Goal: Task Accomplishment & Management: Complete application form

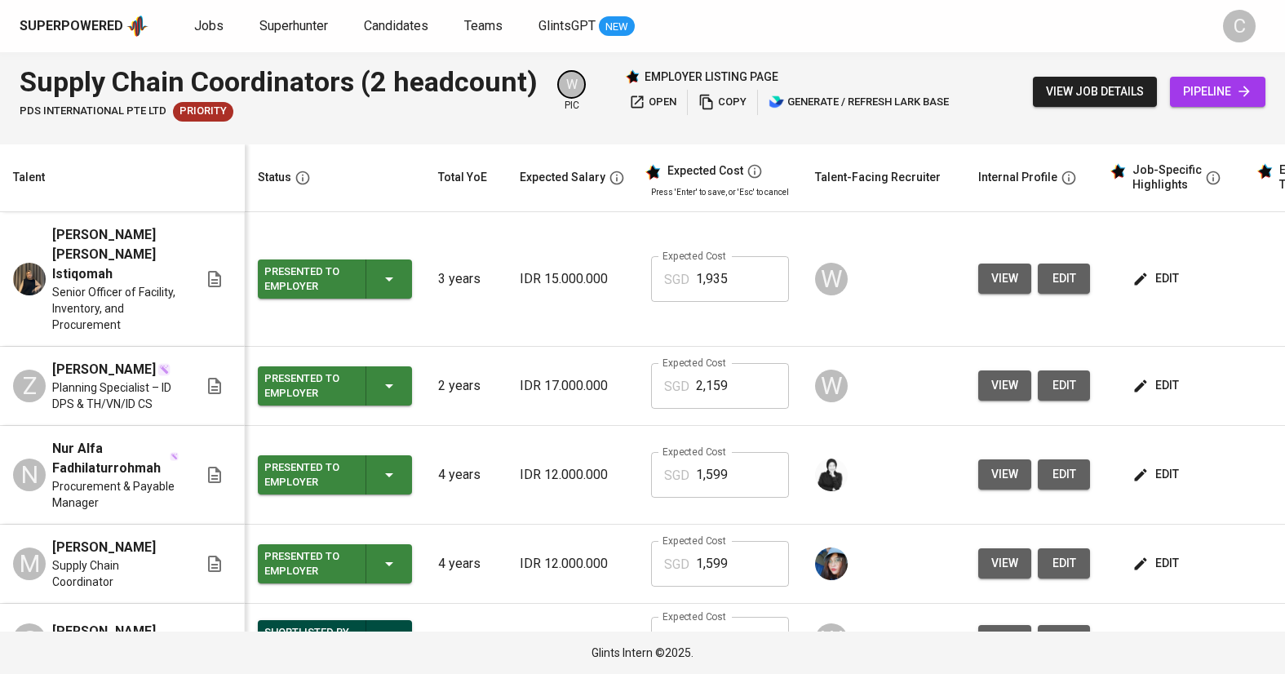
scroll to position [79, 0]
click at [407, 24] on span "Candidates" at bounding box center [396, 26] width 64 height 16
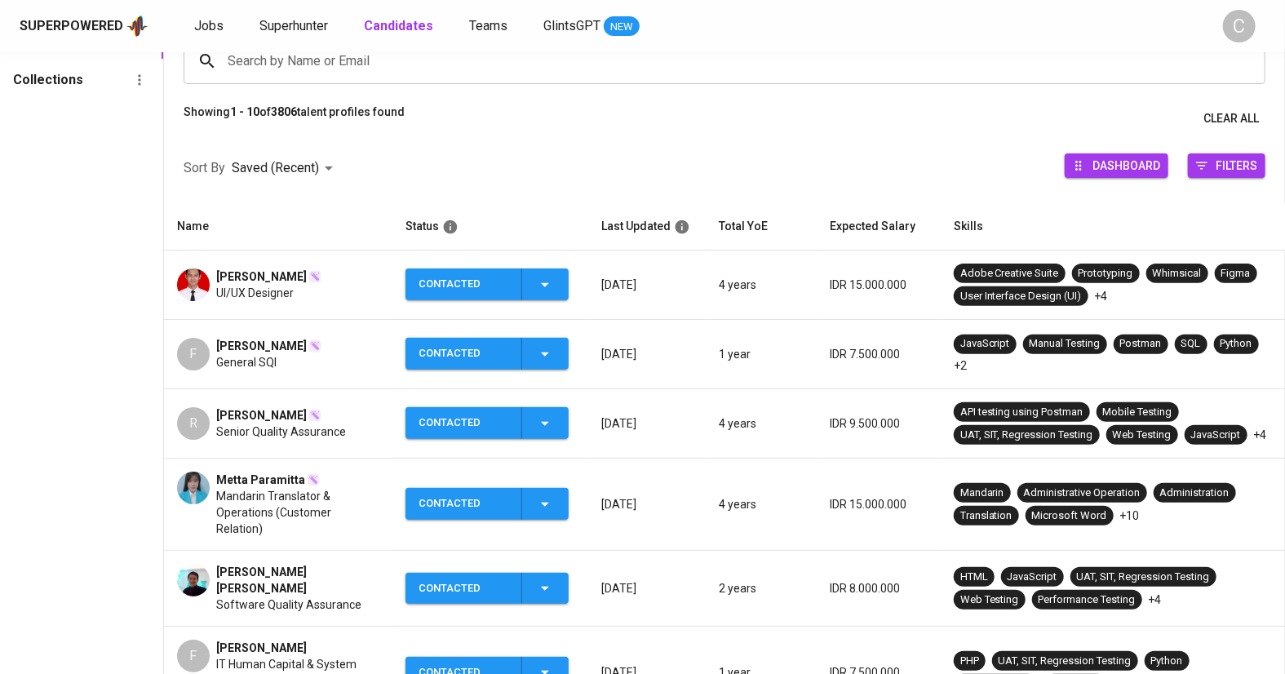
scroll to position [131, 0]
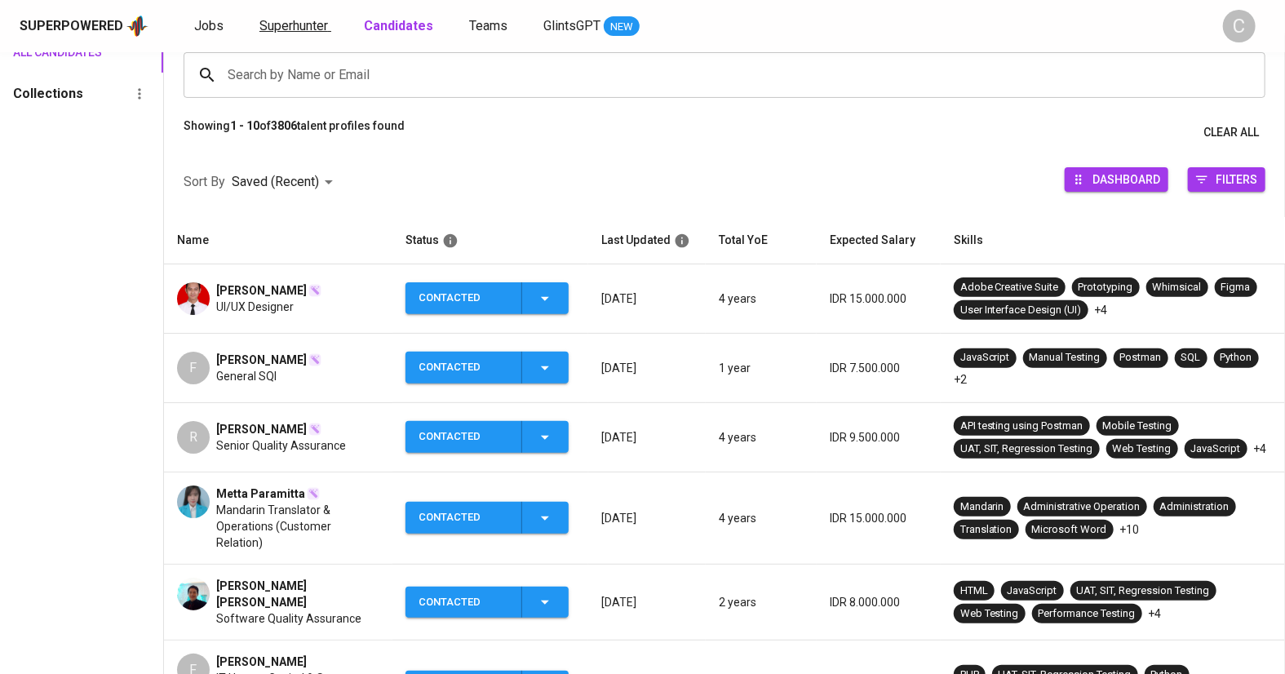
click at [285, 26] on span "Superhunter" at bounding box center [293, 26] width 69 height 16
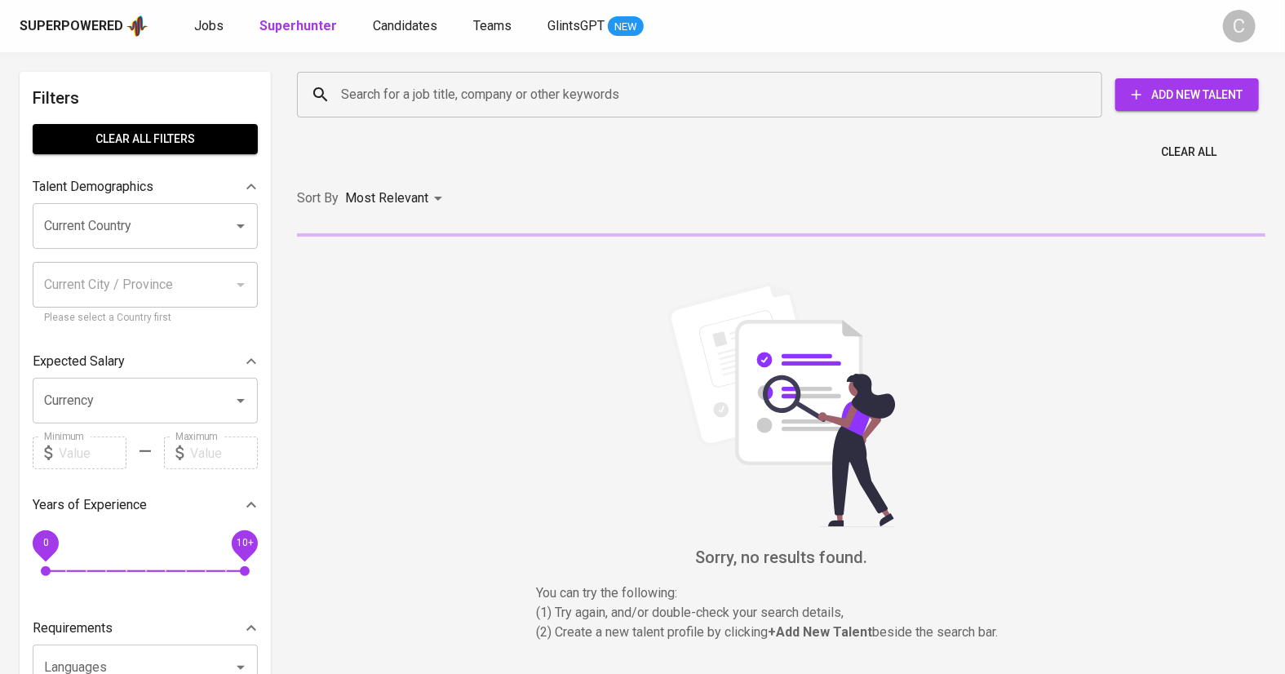
click at [384, 101] on input "Search for a job title, company or other keywords" at bounding box center [704, 94] width 734 height 31
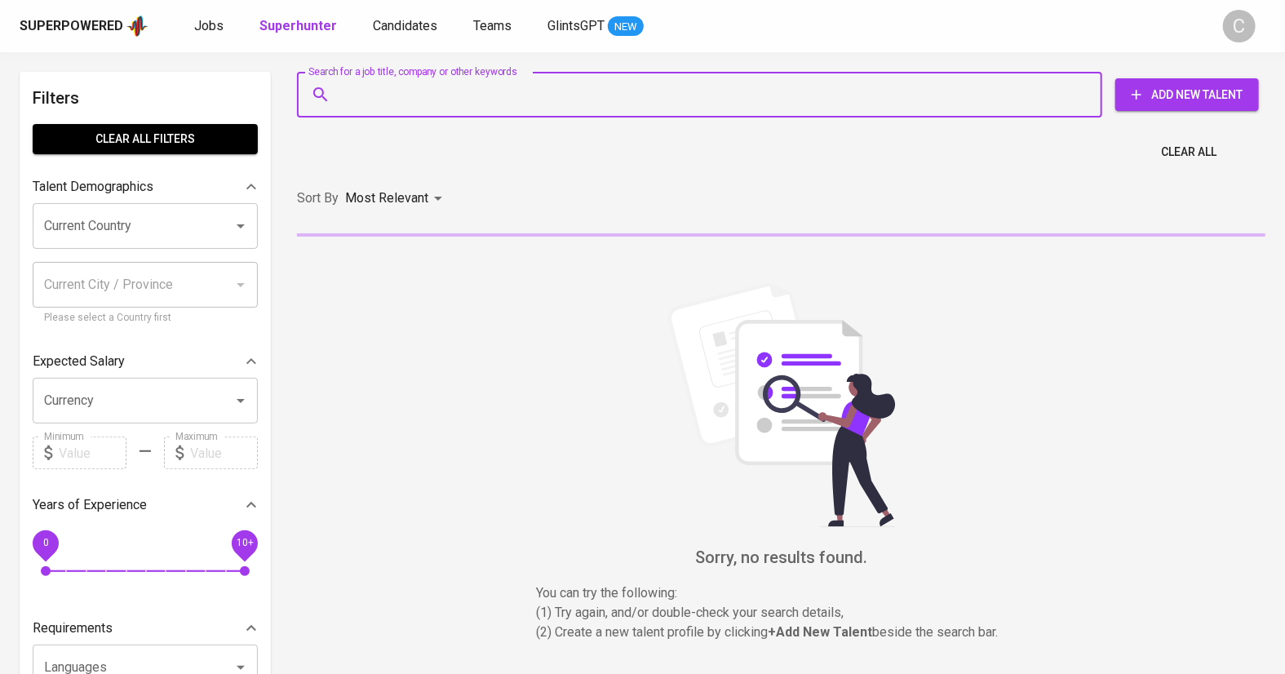
paste input "willysuryahidayat@gmail.com"
type input "willysuryahidayat@gmail.com"
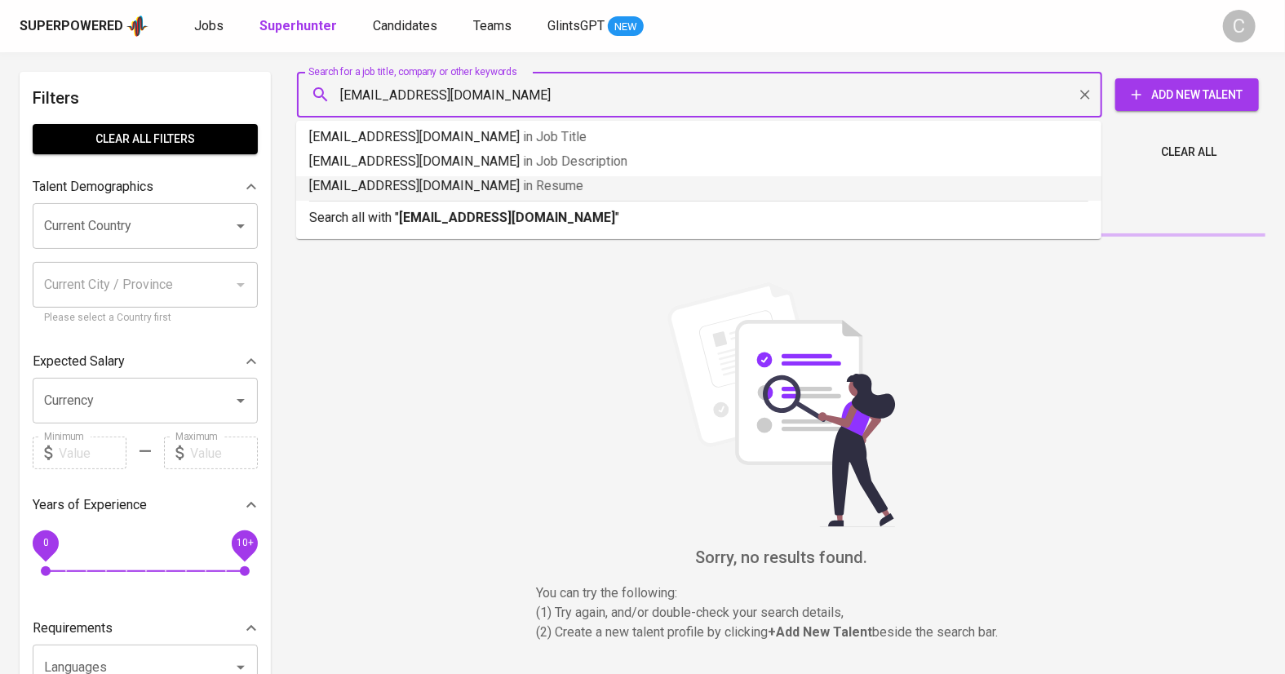
click at [449, 206] on div "Search all with " willysuryahidayat@gmail.com "" at bounding box center [698, 214] width 779 height 27
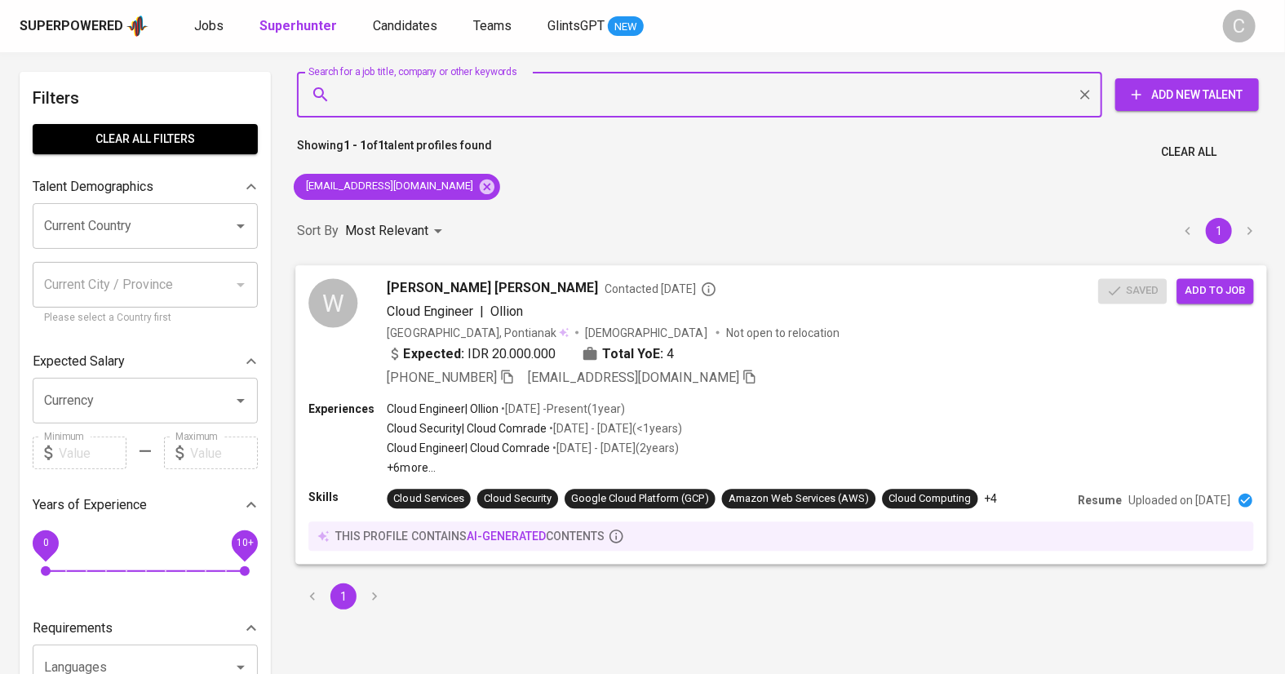
click at [840, 372] on div "+62 821-5353-8065 willysuryahidayat@gmail.com" at bounding box center [743, 377] width 711 height 20
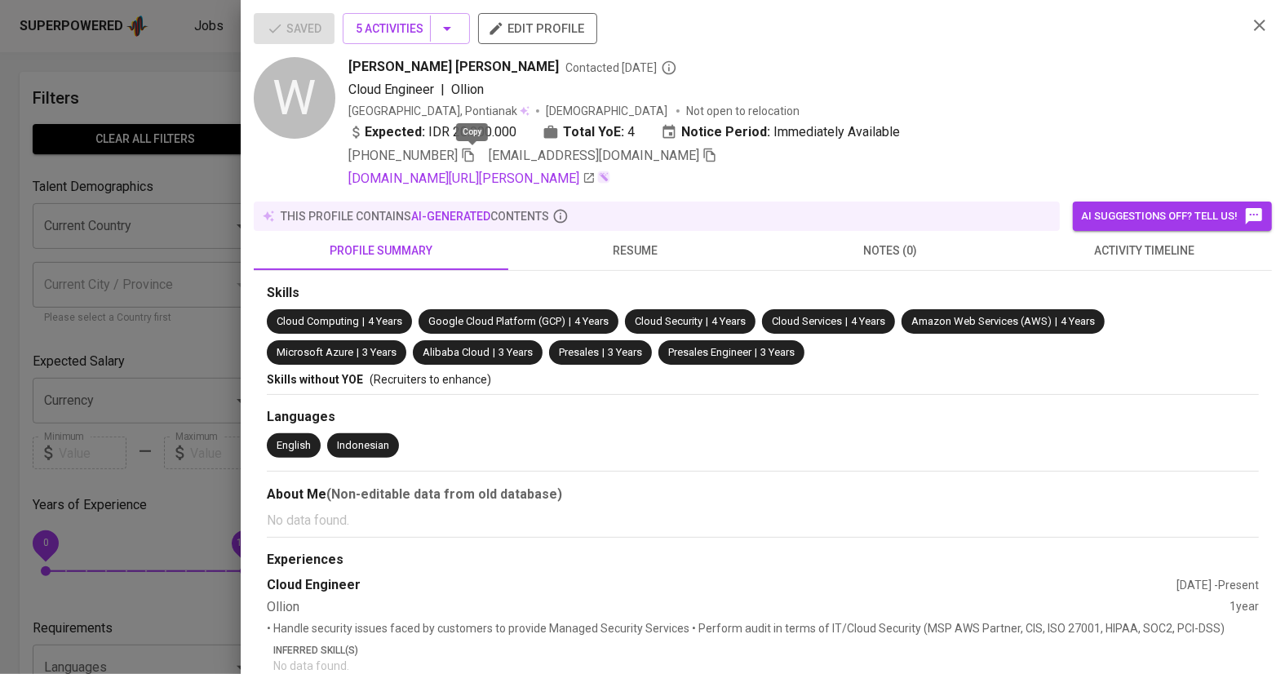
click at [473, 156] on icon "button" at bounding box center [468, 155] width 15 height 15
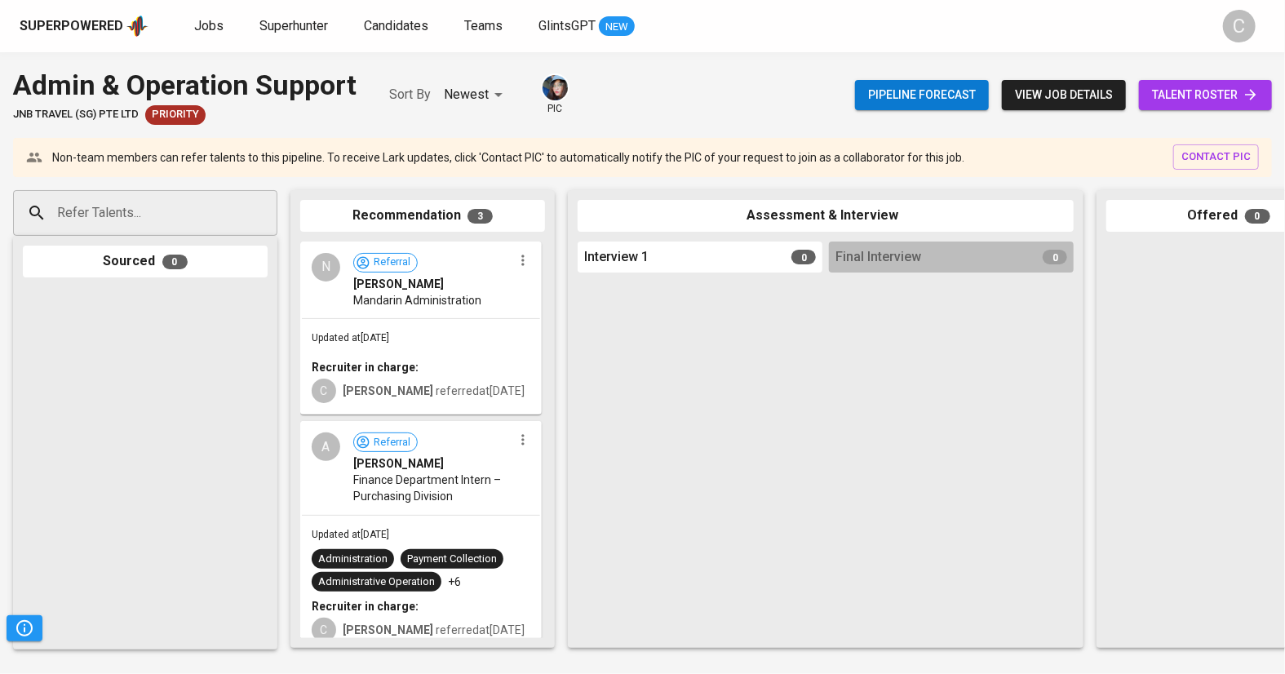
click at [1195, 91] on span "talent roster" at bounding box center [1205, 95] width 107 height 20
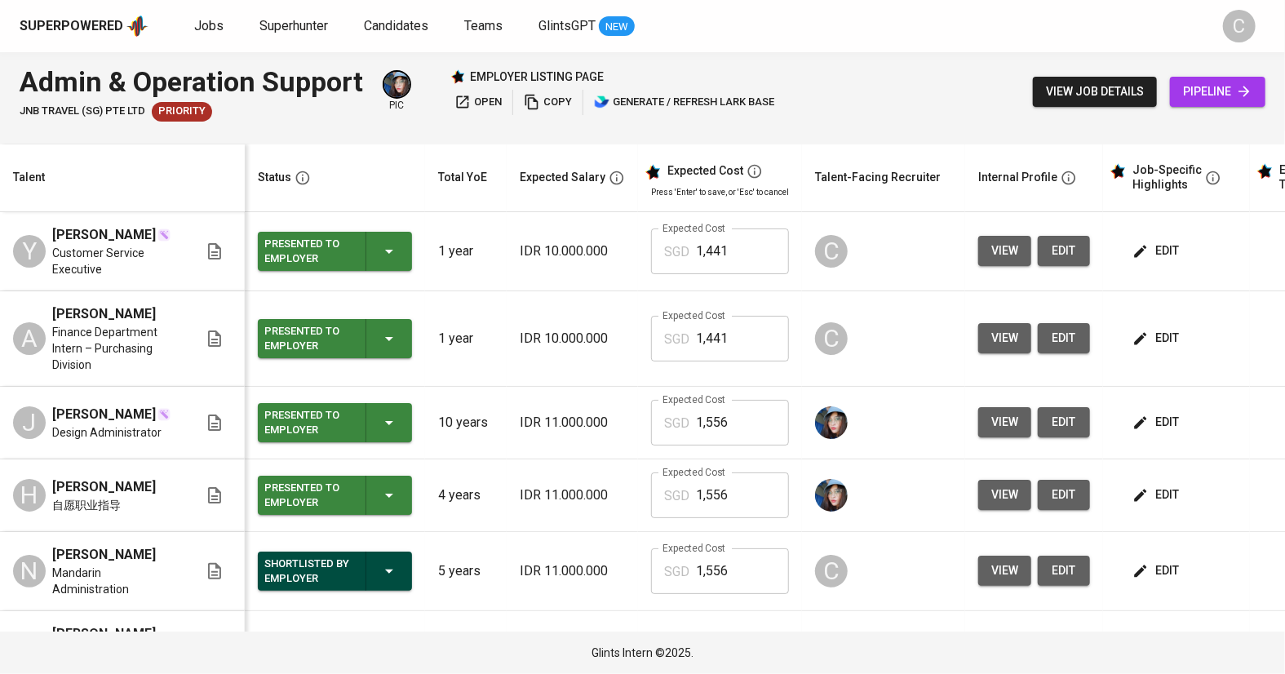
click at [540, 331] on p "IDR 10.000.000" at bounding box center [572, 339] width 105 height 20
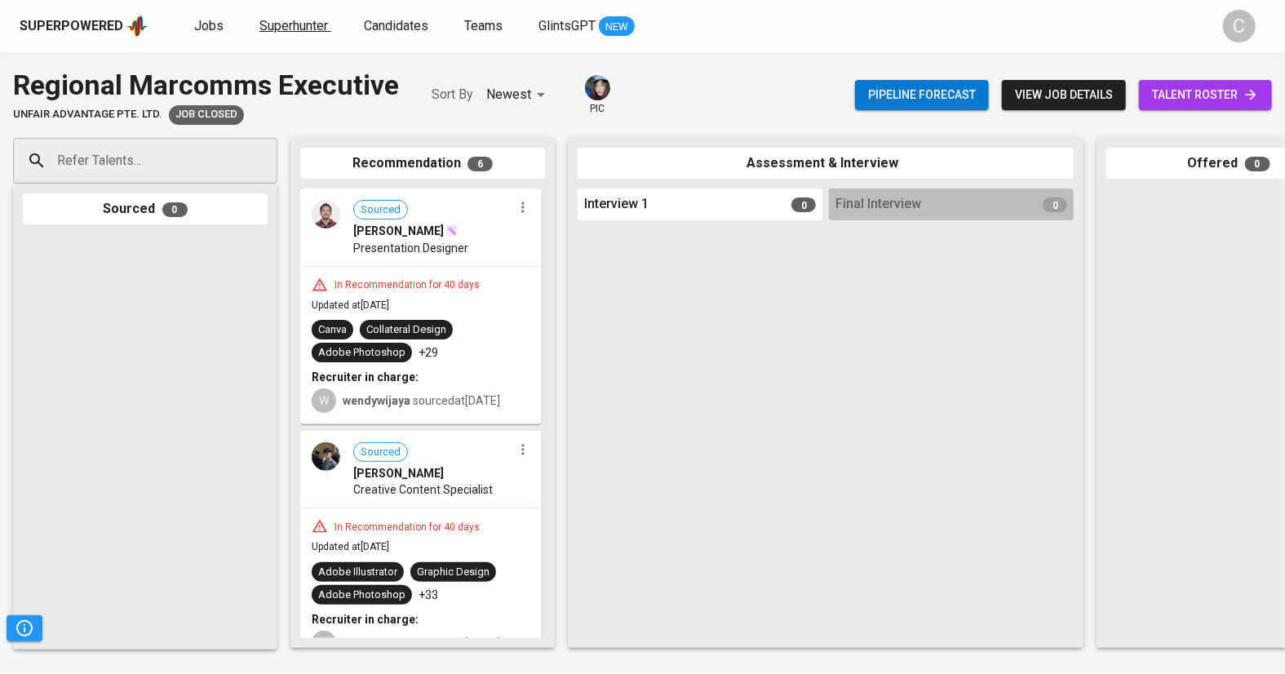
click at [300, 20] on span "Superhunter" at bounding box center [293, 26] width 69 height 16
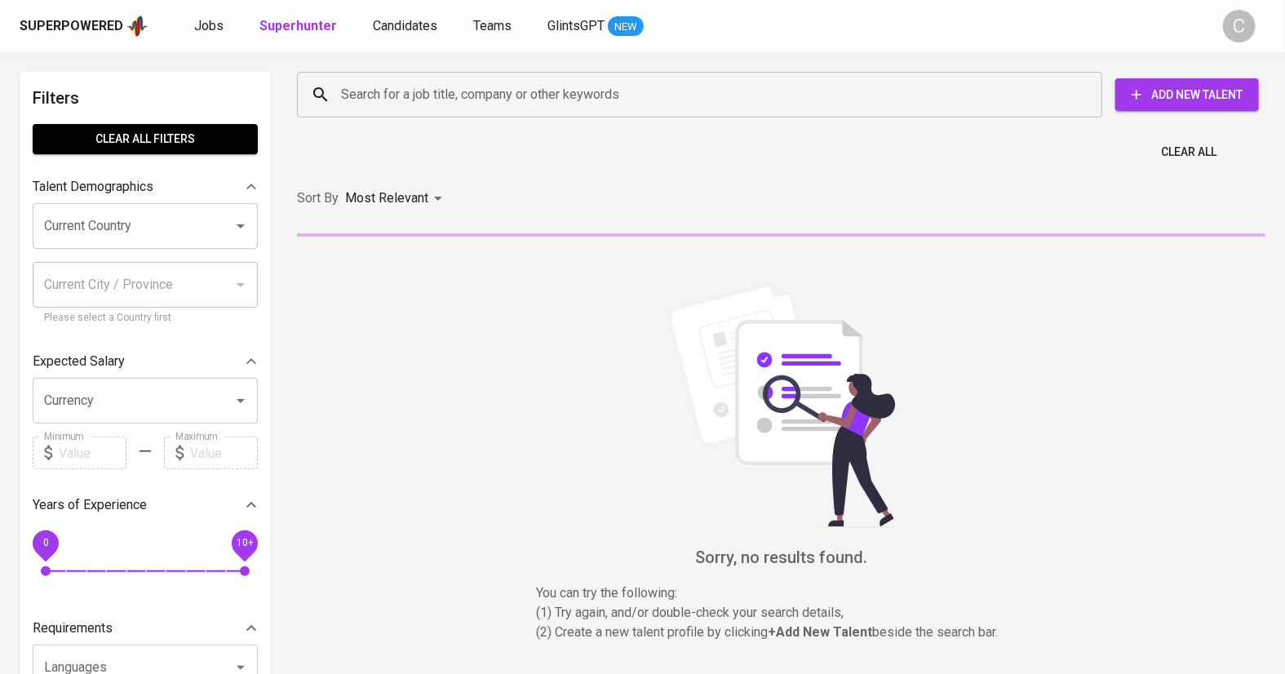
click at [404, 98] on input "Search for a job title, company or other keywords" at bounding box center [704, 94] width 734 height 31
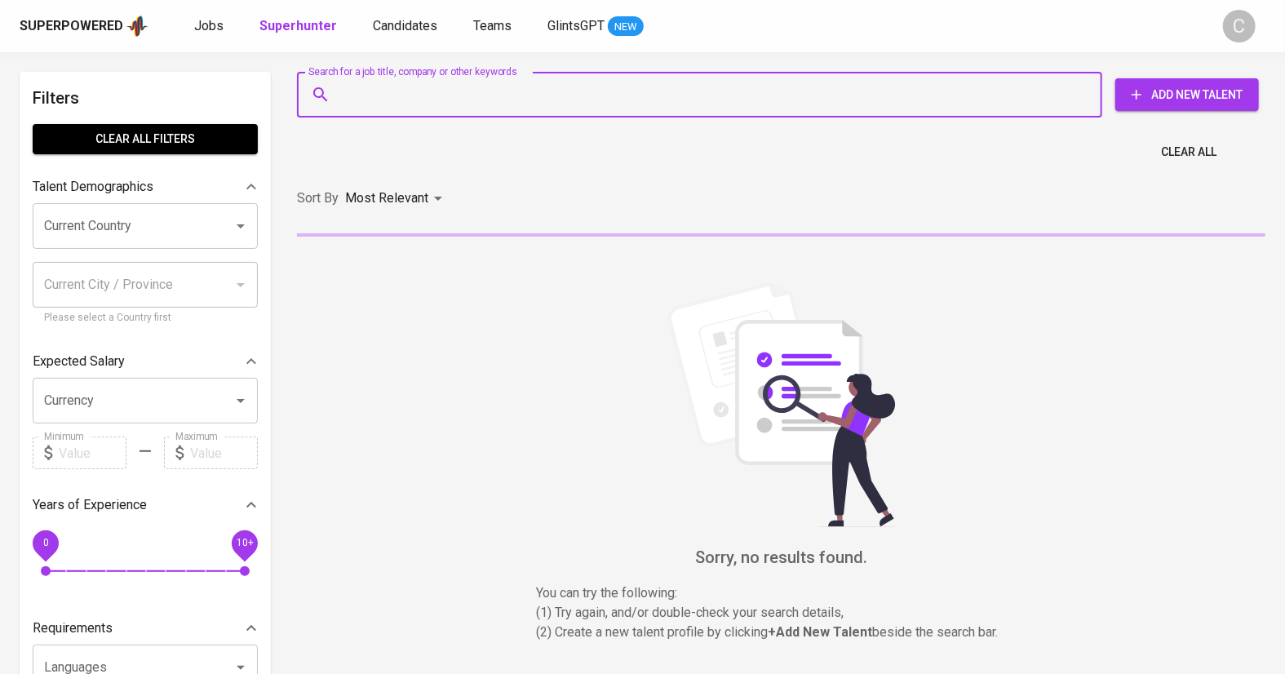
paste input "[EMAIL_ADDRESS][DOMAIN_NAME]"
type input "[EMAIL_ADDRESS][DOMAIN_NAME]"
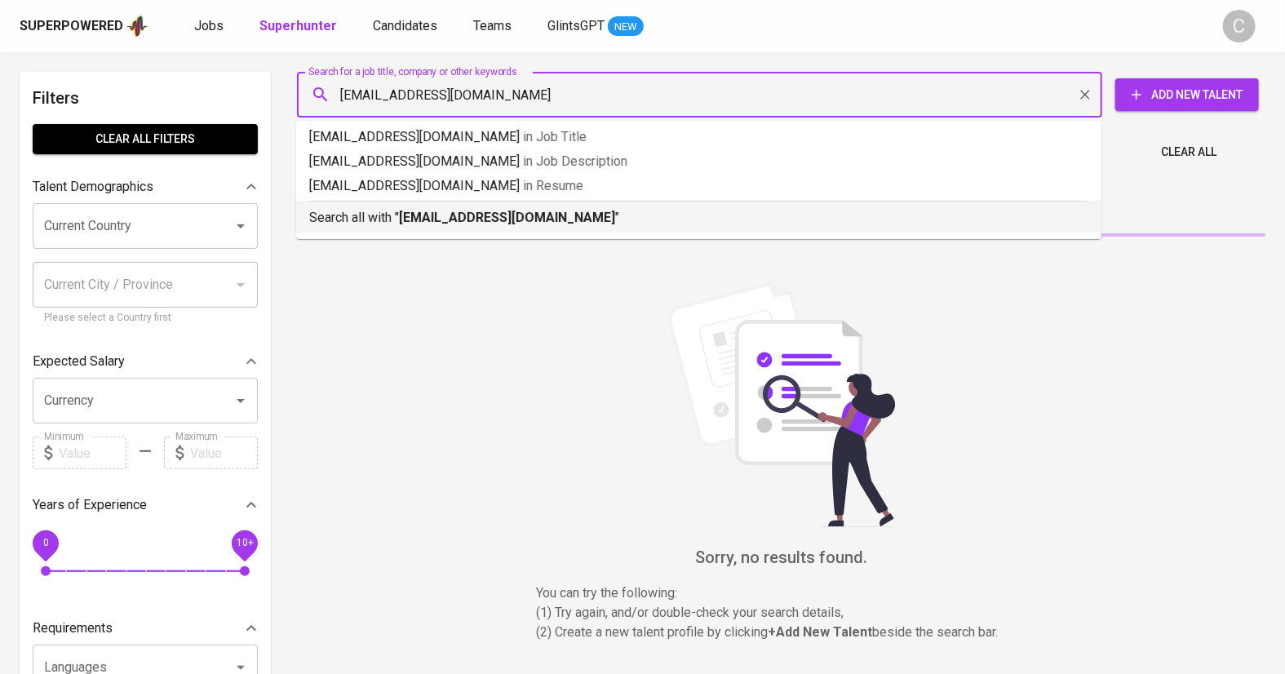
click at [448, 219] on b "[EMAIL_ADDRESS][DOMAIN_NAME]" at bounding box center [507, 218] width 216 height 16
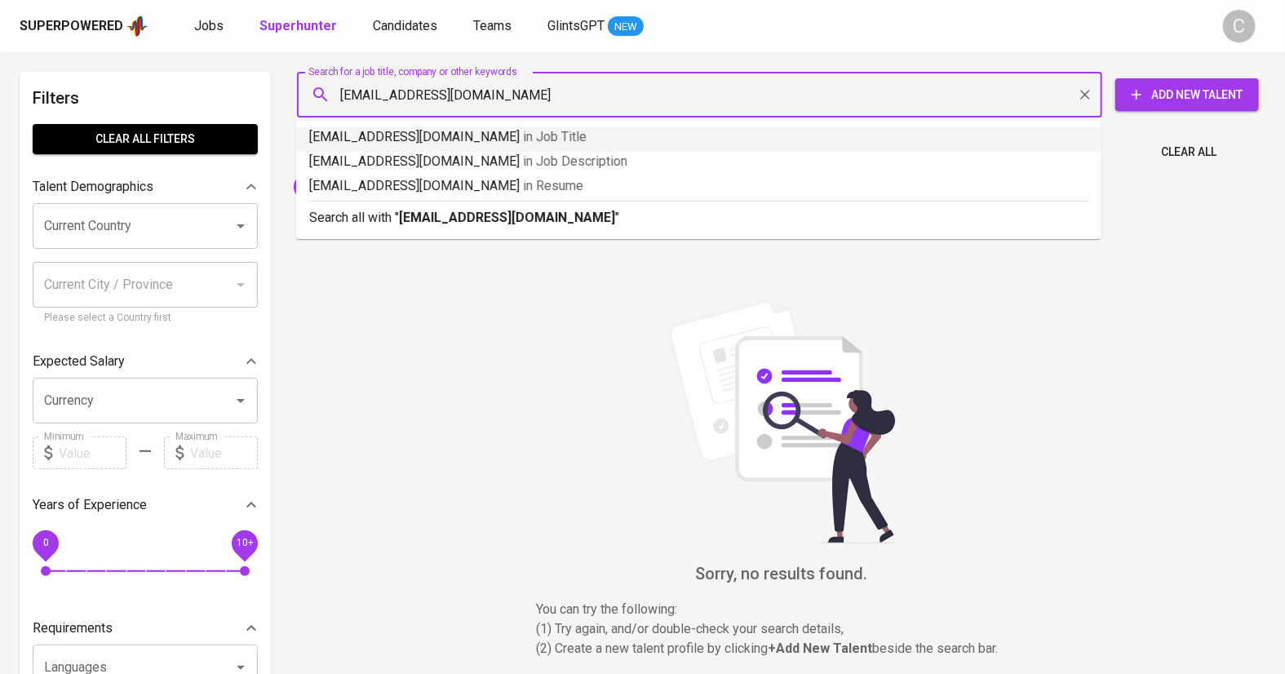
click at [348, 93] on input "asyaamandaf@gmail.com" at bounding box center [704, 94] width 734 height 31
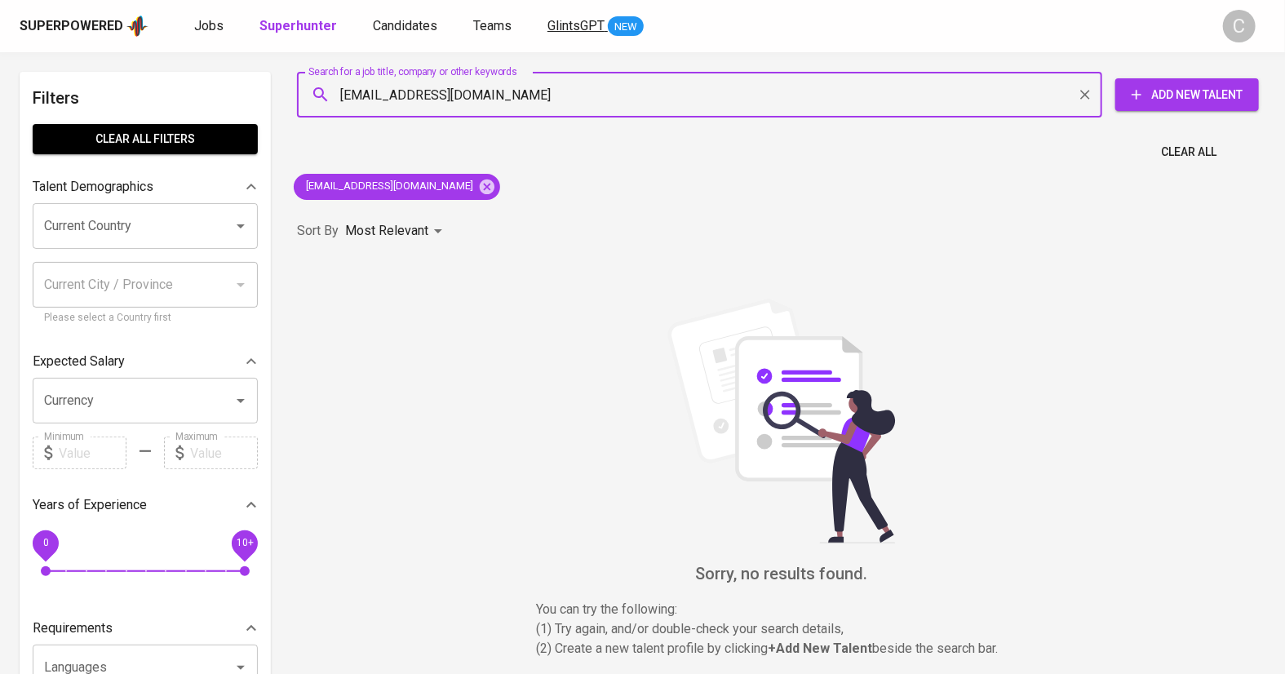
type input "tasyaamandaf@gmail.com"
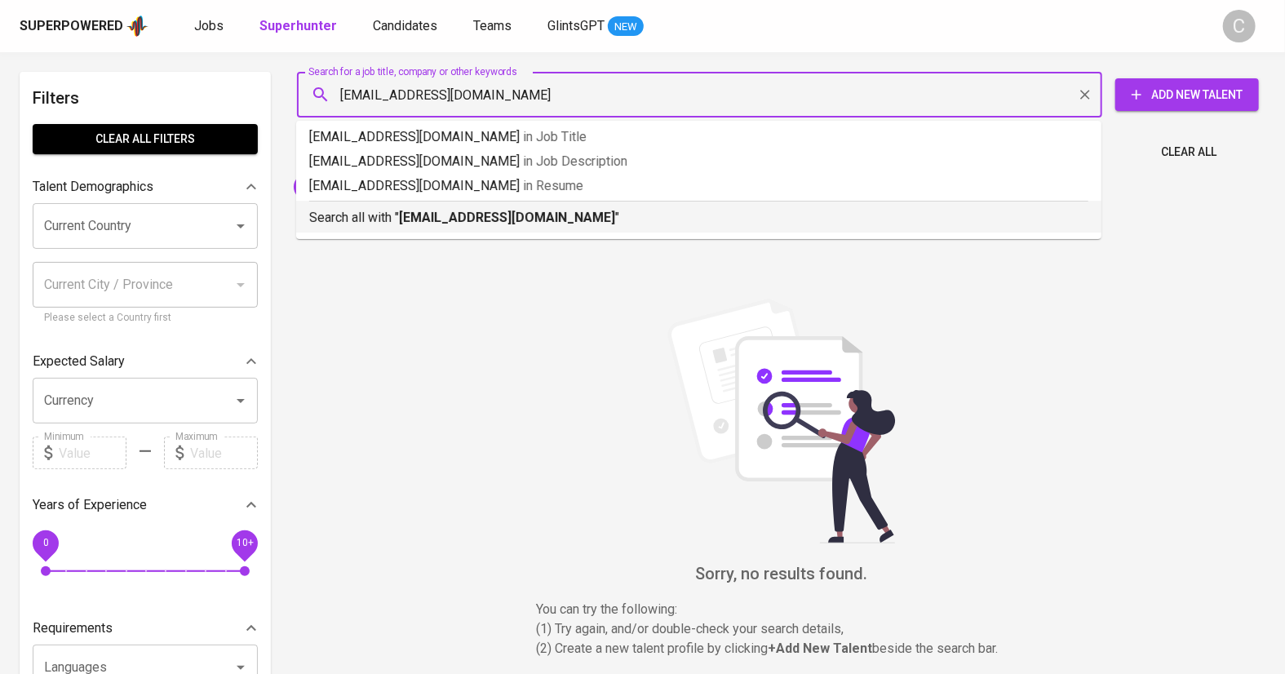
click at [485, 213] on b "tasyaamandaf@gmail.com" at bounding box center [507, 218] width 216 height 16
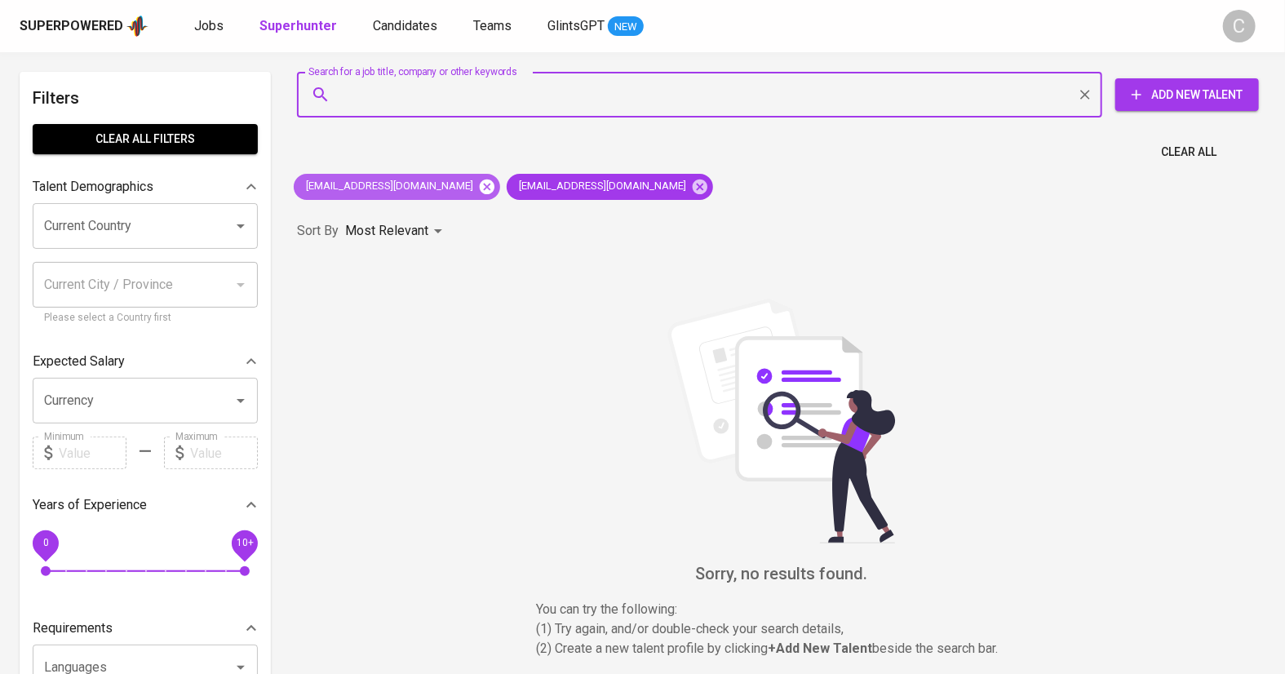
click at [480, 183] on icon at bounding box center [487, 186] width 15 height 15
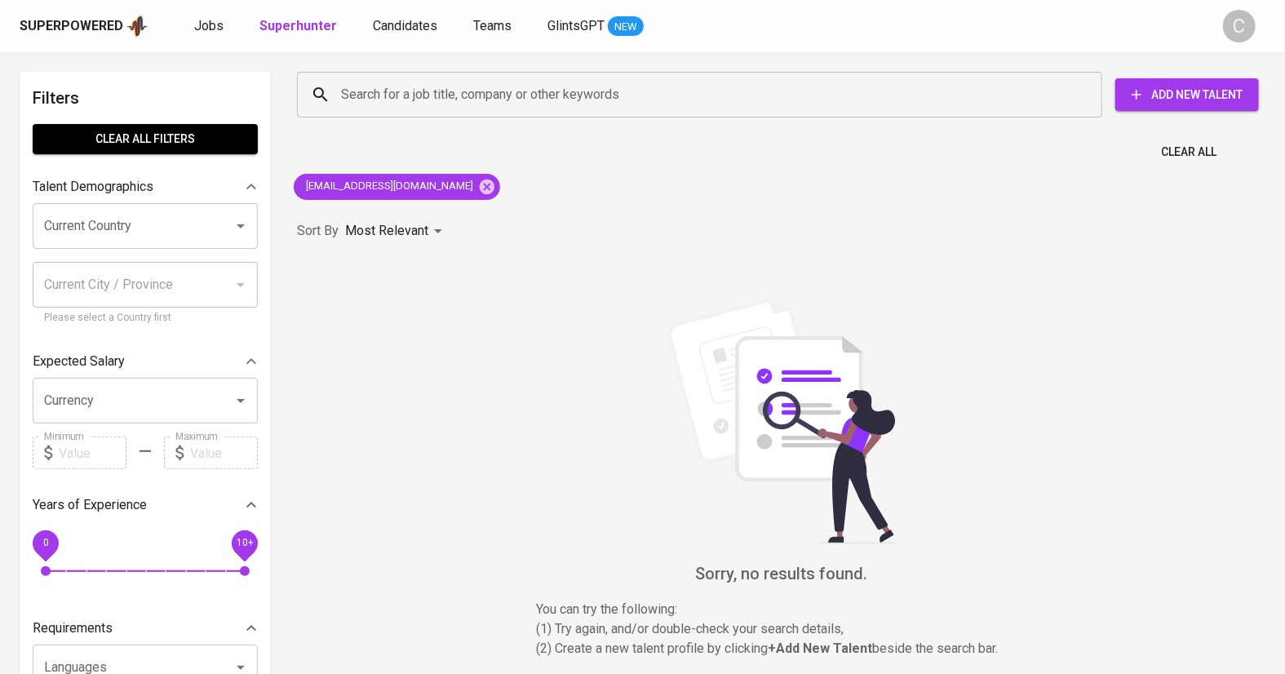
click at [381, 621] on div "Sorry, no results found. You can try the following : (1) Try again, and/or doub…" at bounding box center [781, 479] width 968 height 360
click at [480, 185] on icon at bounding box center [487, 186] width 15 height 15
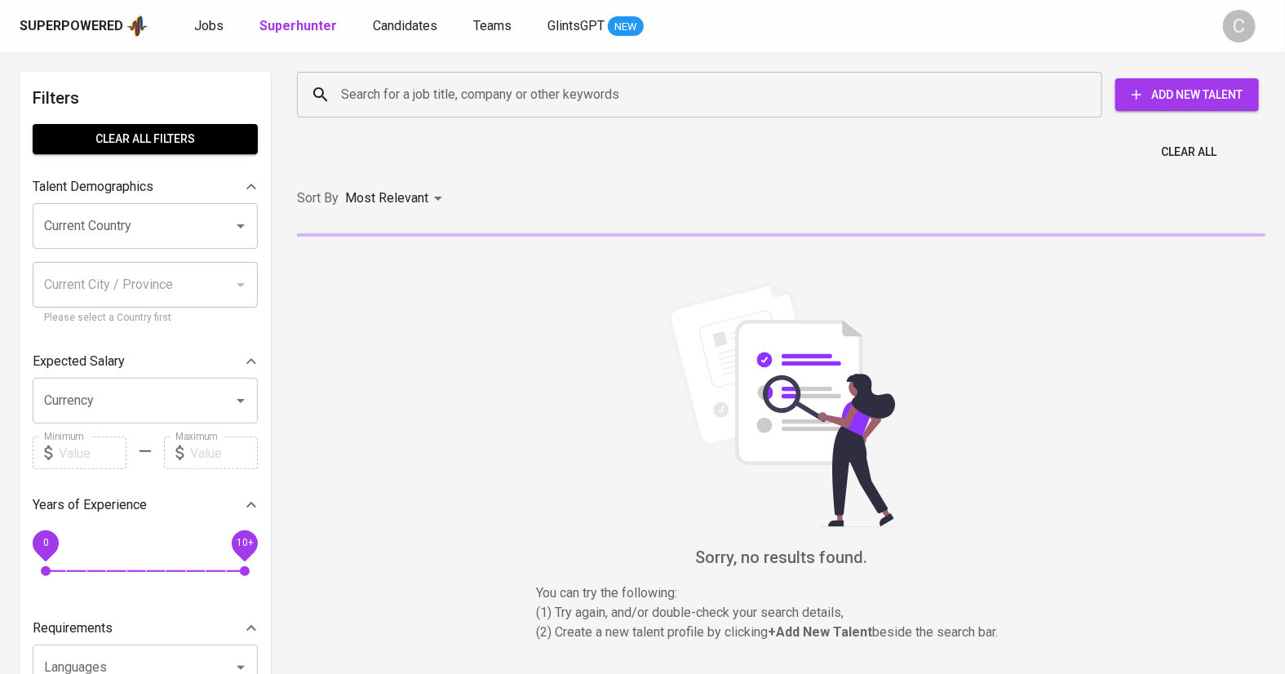
click at [431, 85] on input "Search for a job title, company or other keywords" at bounding box center [704, 94] width 734 height 31
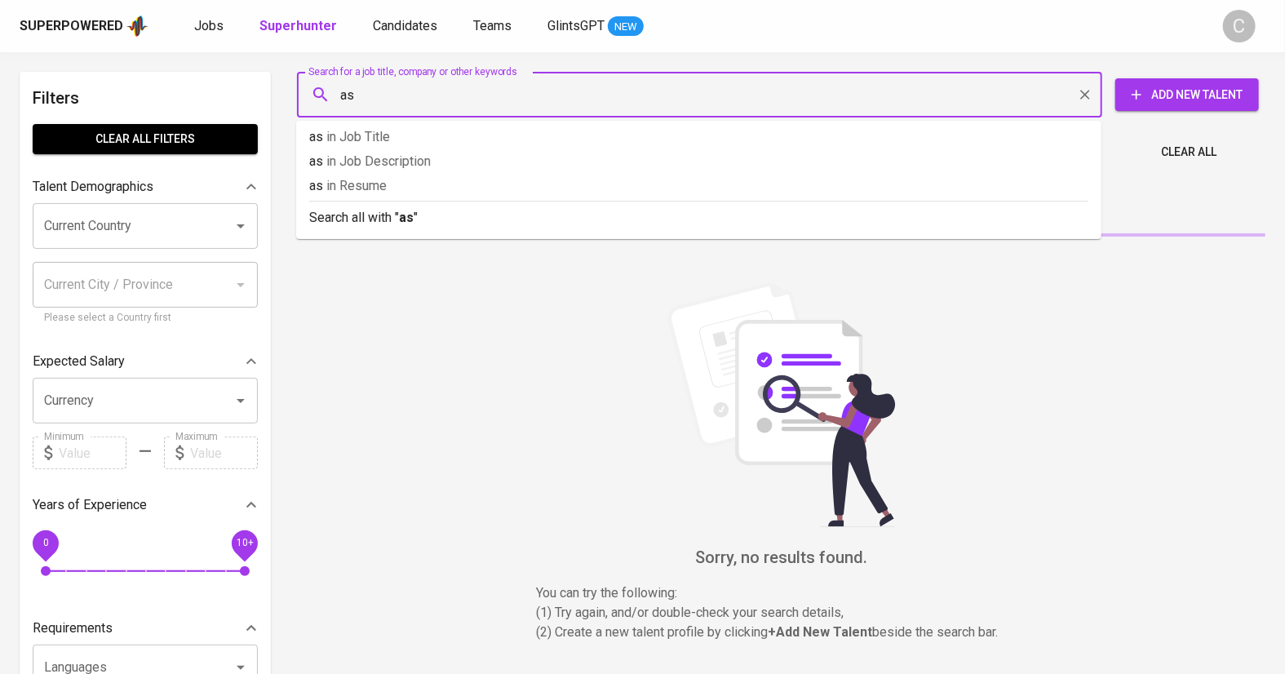
type input "a"
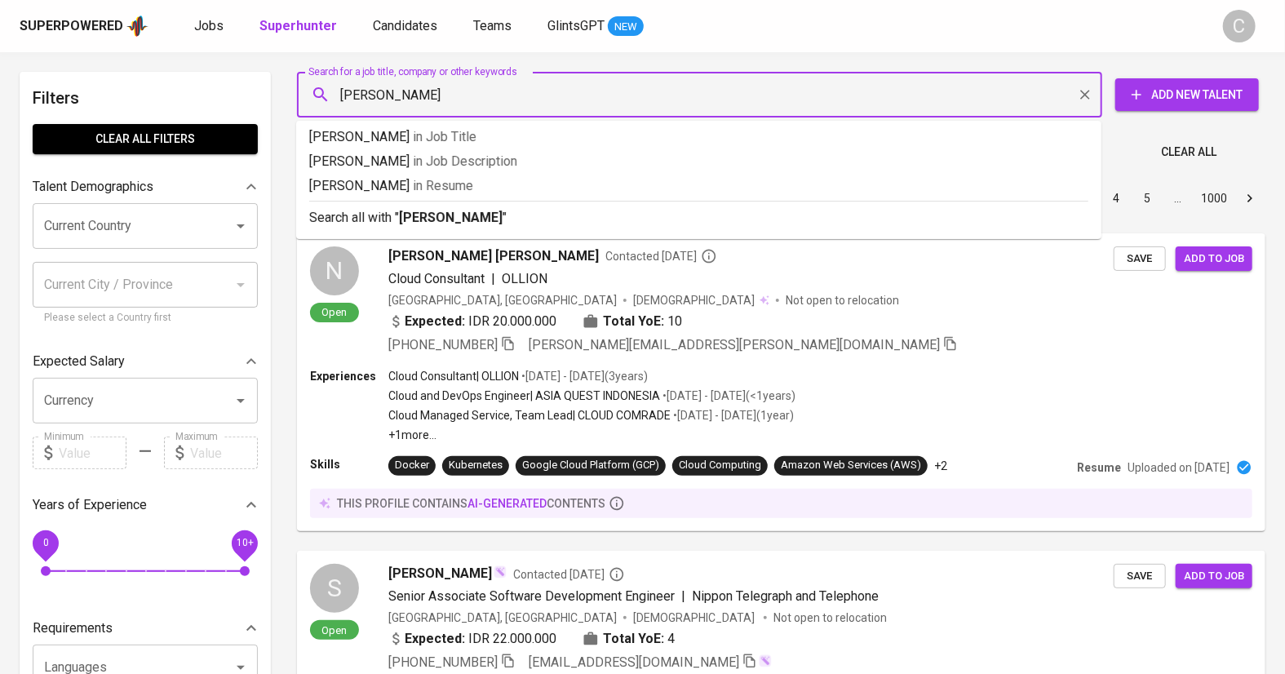
type input "tasya amanda fadlin"
click at [401, 210] on b "tasya amanda fadlin" at bounding box center [451, 218] width 104 height 16
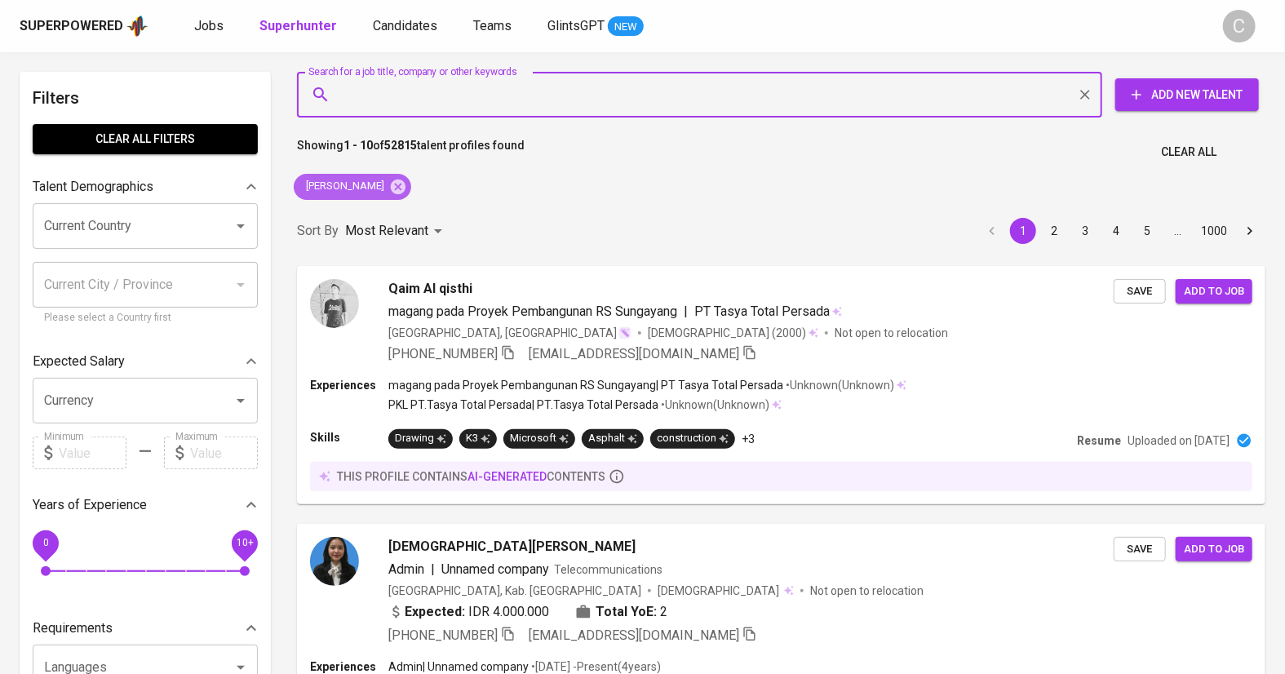
click at [406, 193] on icon at bounding box center [398, 186] width 15 height 15
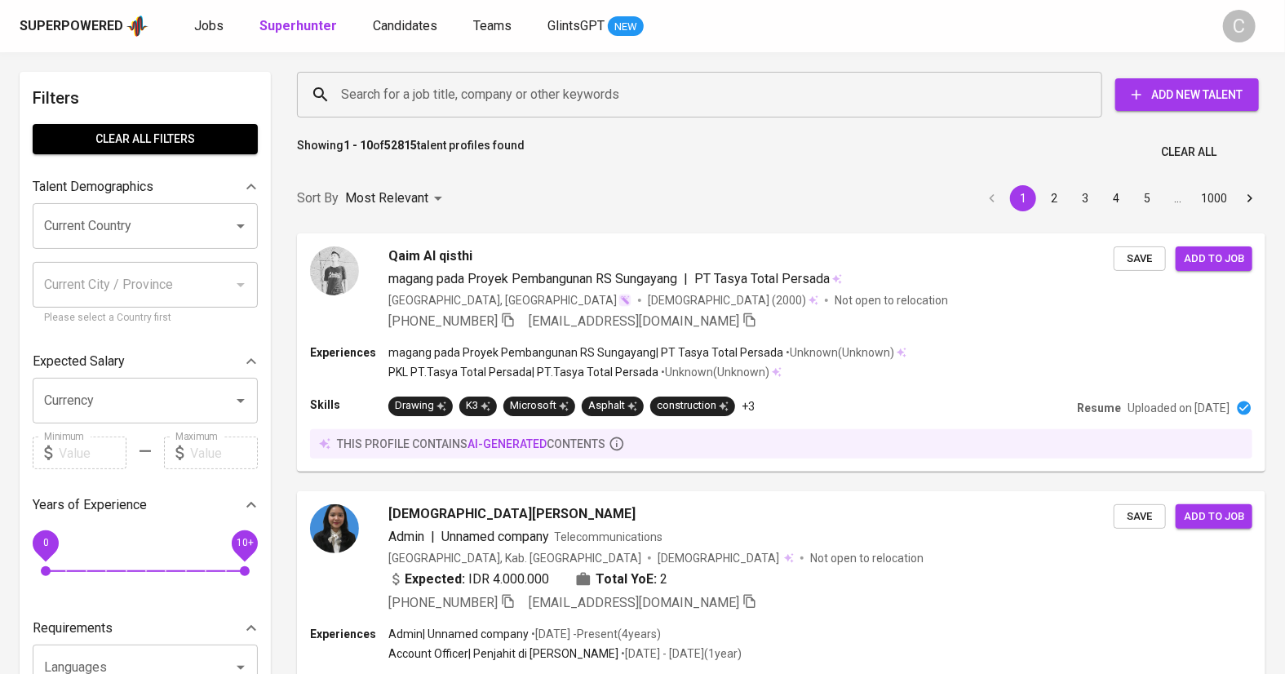
click at [410, 99] on input "Search for a job title, company or other keywords" at bounding box center [704, 94] width 734 height 31
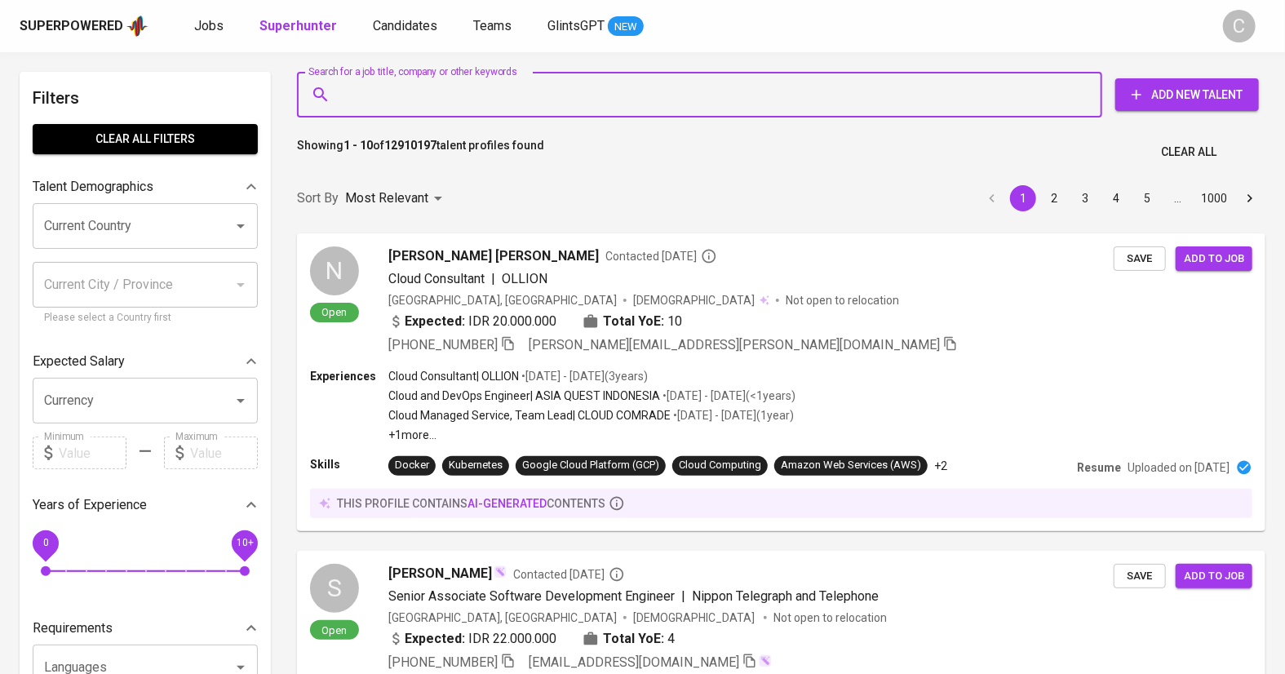
click at [405, 85] on input "Search for a job title, company or other keywords" at bounding box center [704, 94] width 734 height 31
click at [331, 98] on div "Search for a job title, company or other keywords" at bounding box center [699, 95] width 805 height 46
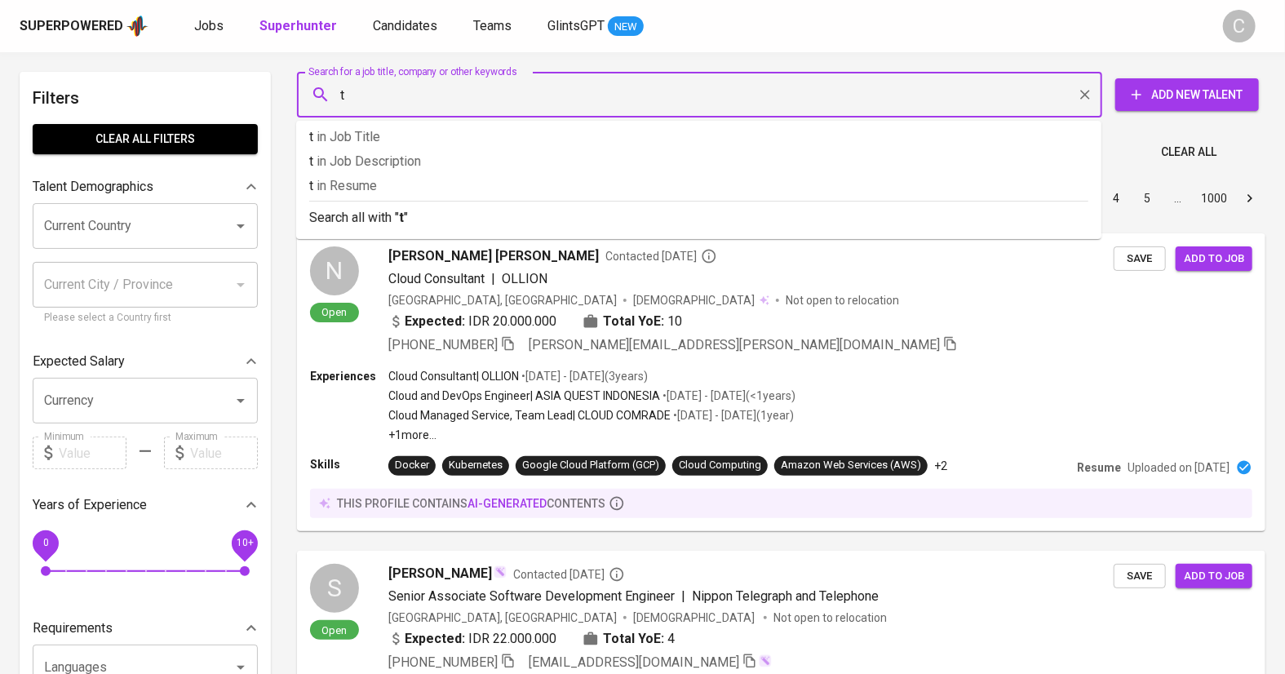
paste input "asyaamandaf@gmail.com"
type input "tasyaamandaf@gmail.com"
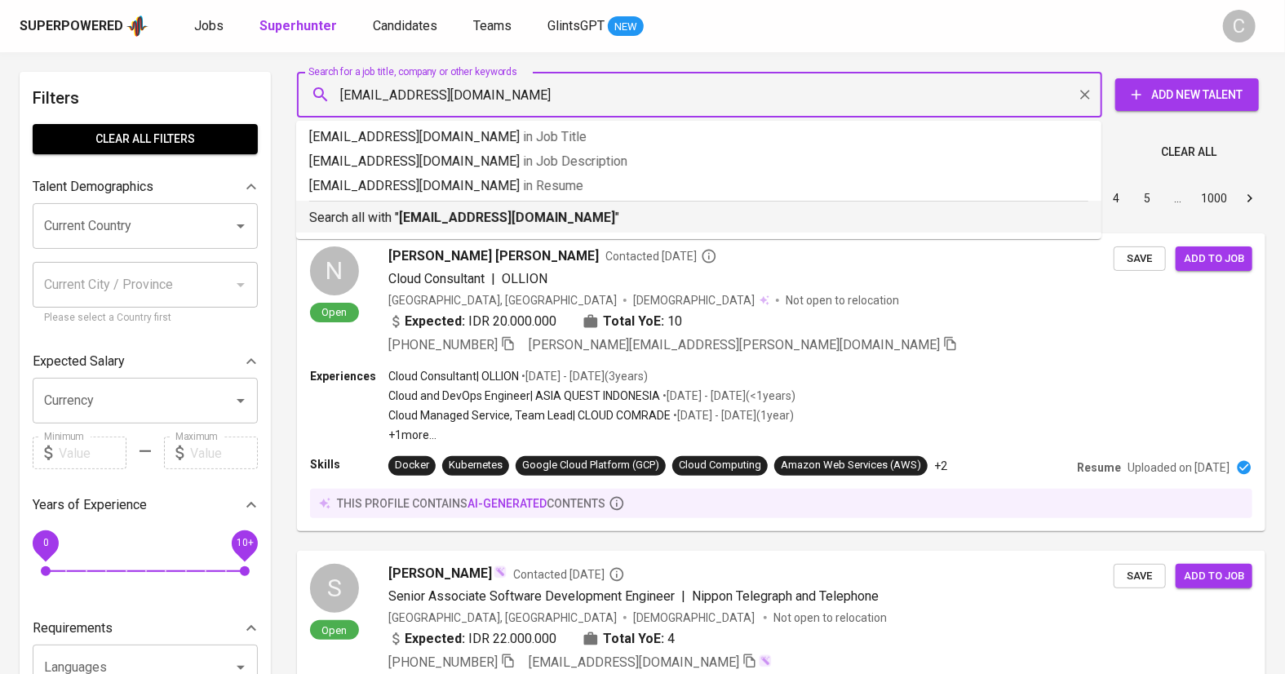
click at [457, 213] on b "tasyaamandaf@gmail.com" at bounding box center [507, 218] width 216 height 16
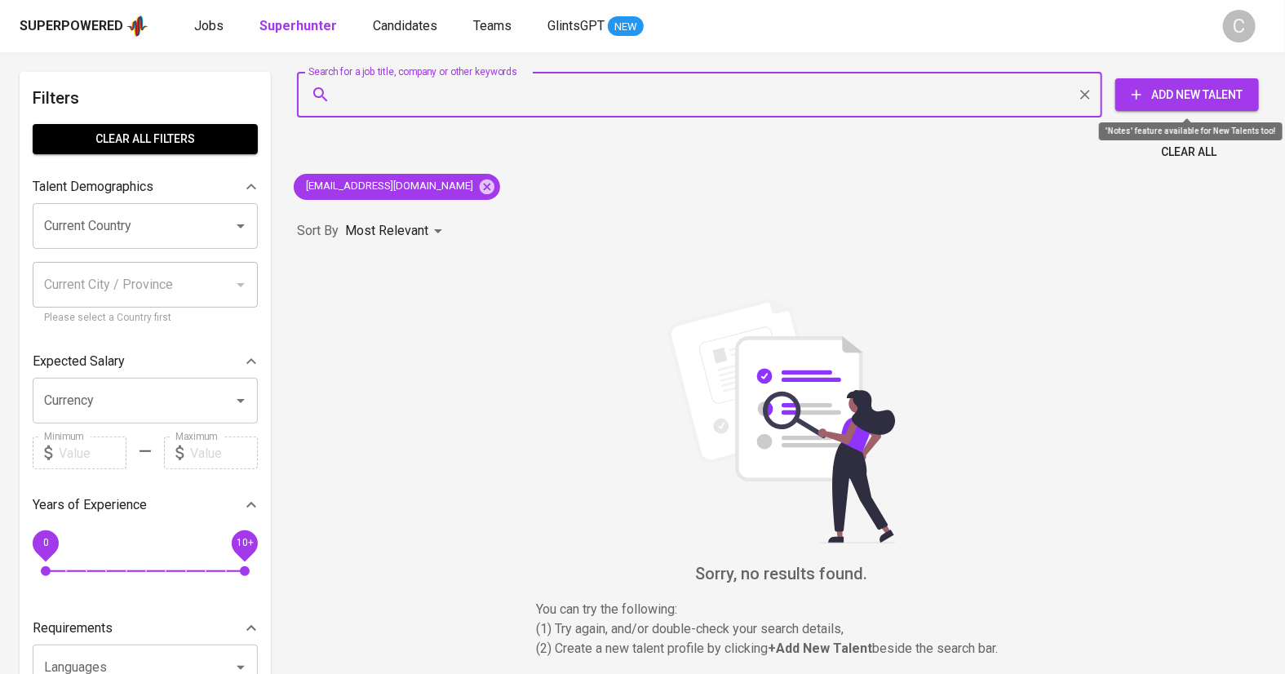
click at [1173, 97] on span "Add New Talent" at bounding box center [1186, 95] width 117 height 20
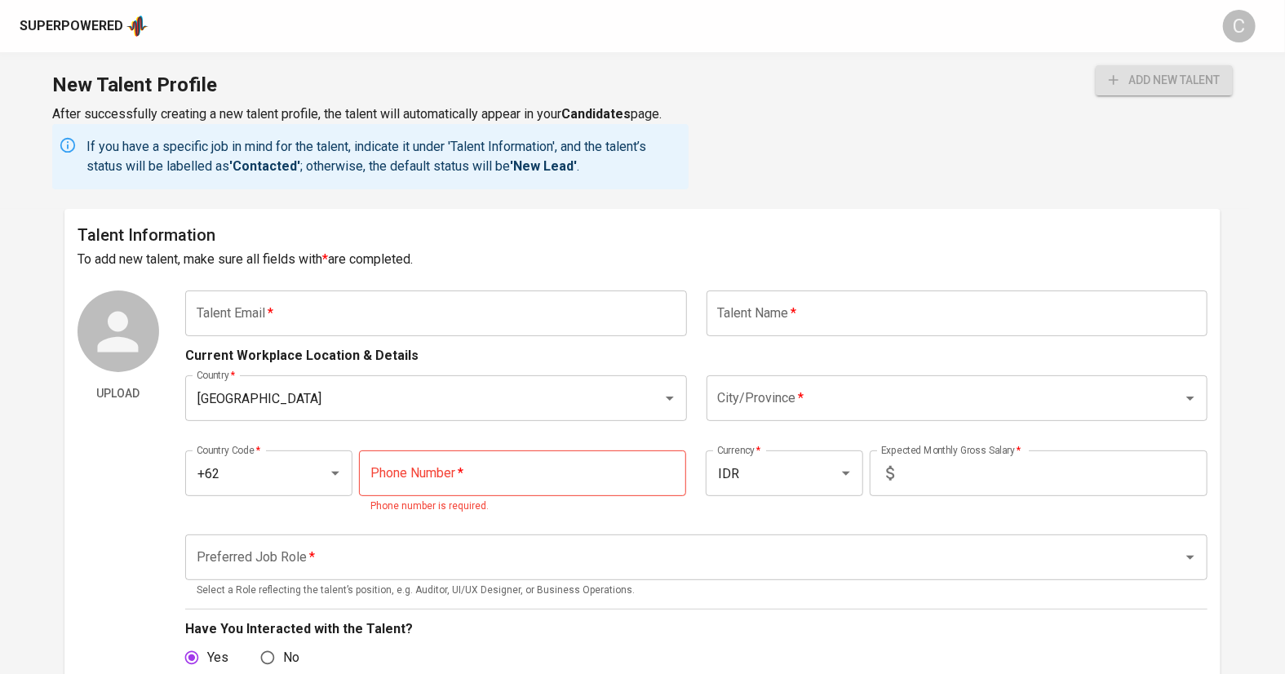
click at [414, 311] on input "text" at bounding box center [436, 313] width 502 height 46
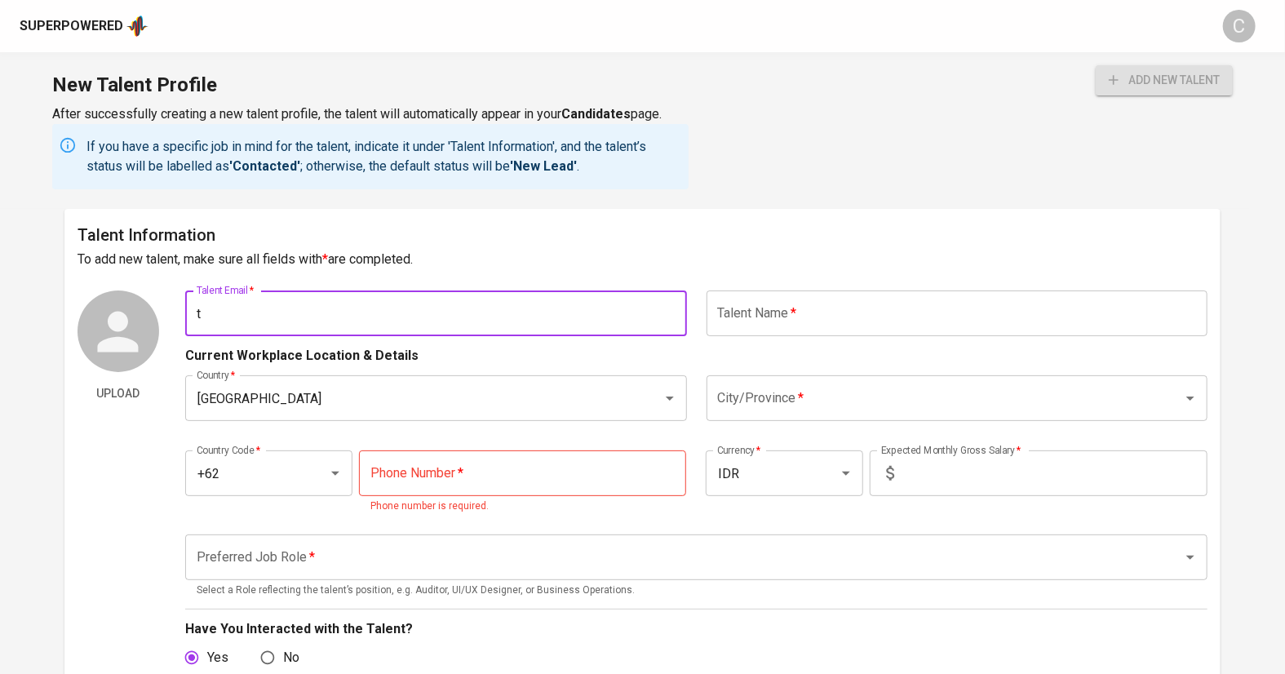
paste input "asyaamandaf@gmail.com"
type input "tasyaamandaf@gmail.com"
click at [911, 309] on input "text" at bounding box center [958, 313] width 502 height 46
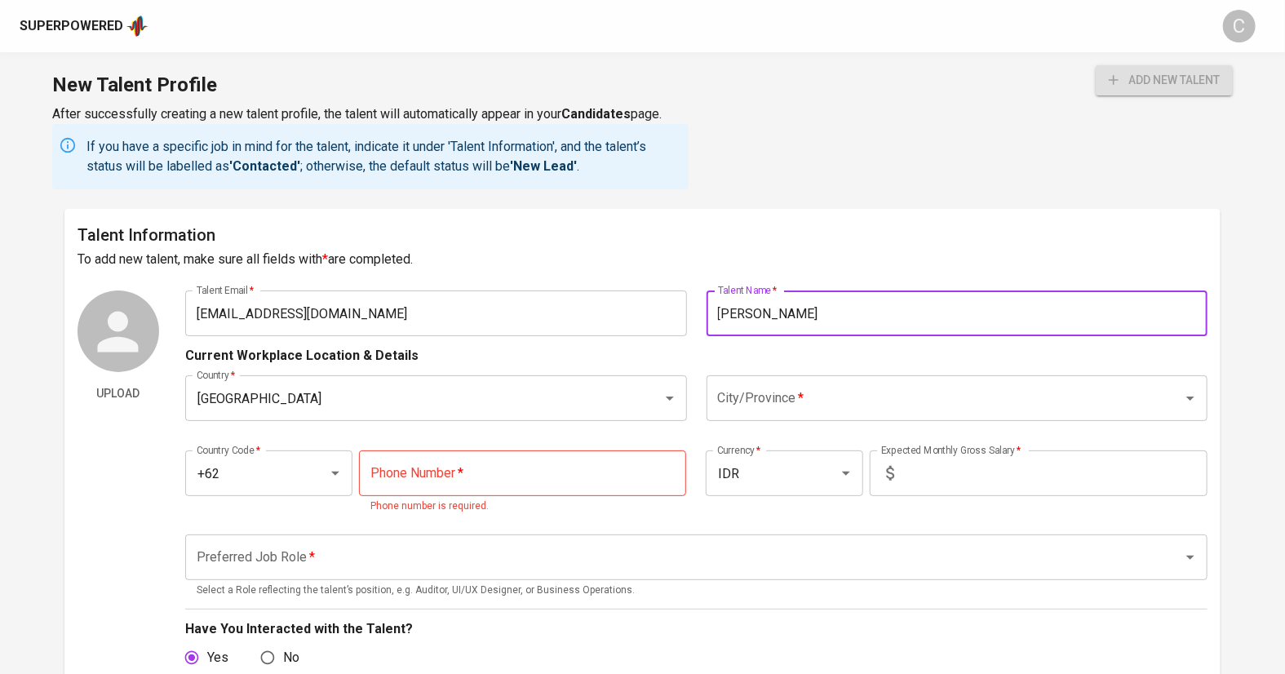
type input "Tasya Amanda"
click at [951, 390] on input "City/Province   *" at bounding box center [934, 398] width 441 height 31
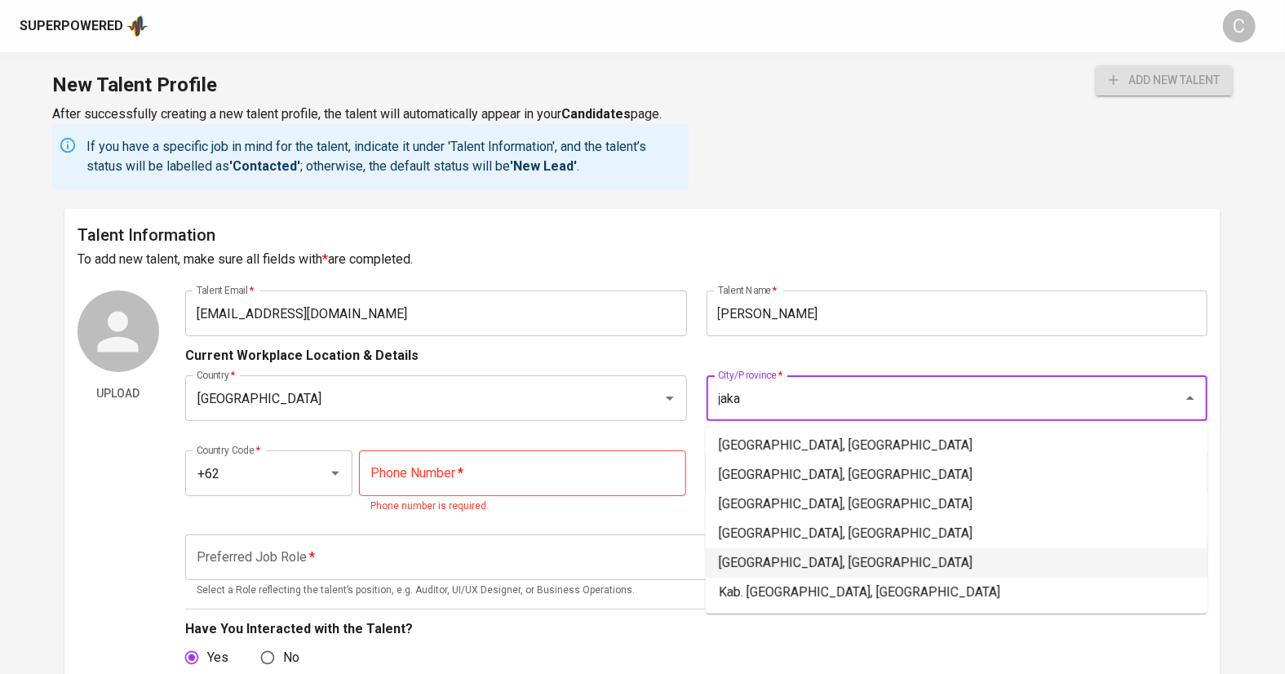
click at [803, 566] on li "Jakarta Utara, DKI Jakarta" at bounding box center [957, 562] width 502 height 29
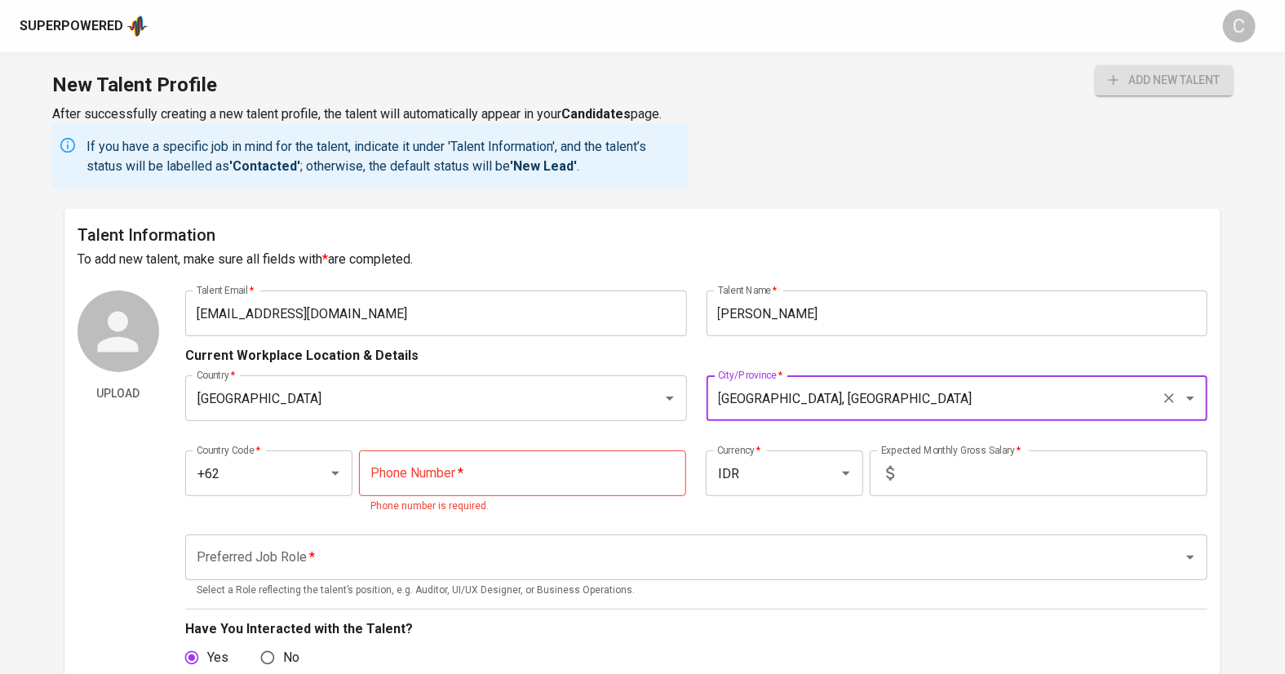
type input "Jakarta Utara, DKI Jakarta"
click at [955, 490] on input "text" at bounding box center [1054, 473] width 307 height 46
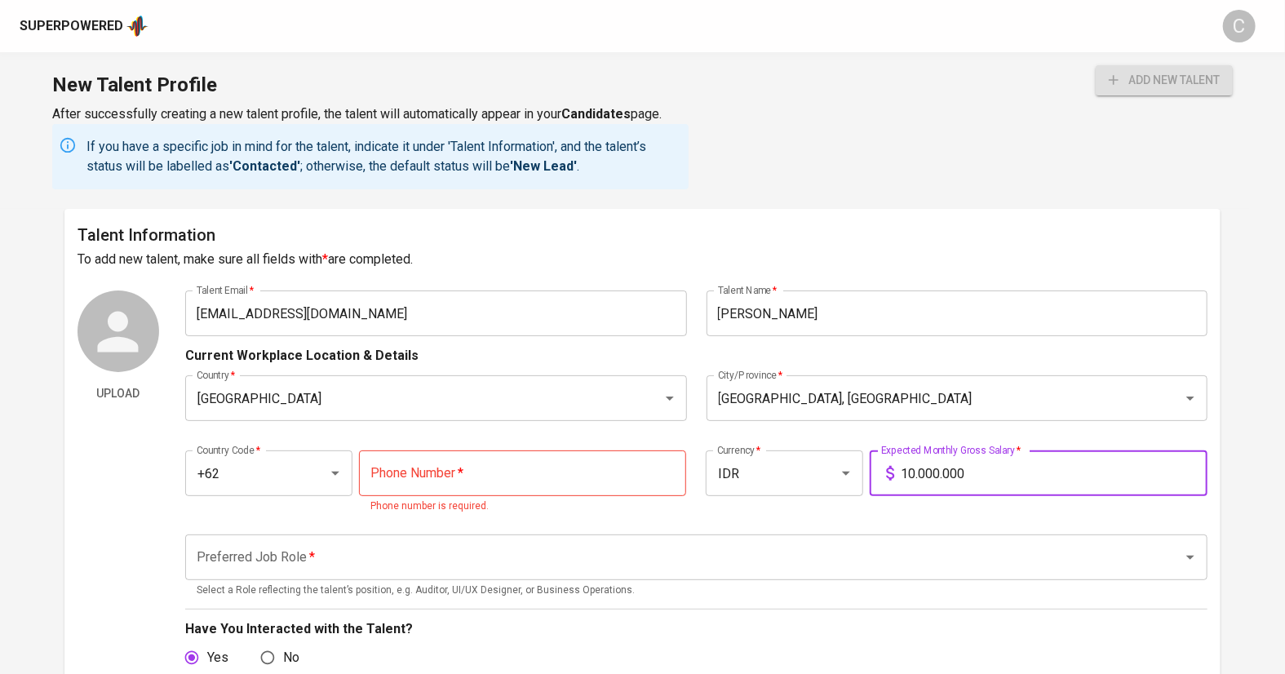
type input "10.000.000"
click at [406, 472] on input "tel" at bounding box center [523, 473] width 328 height 46
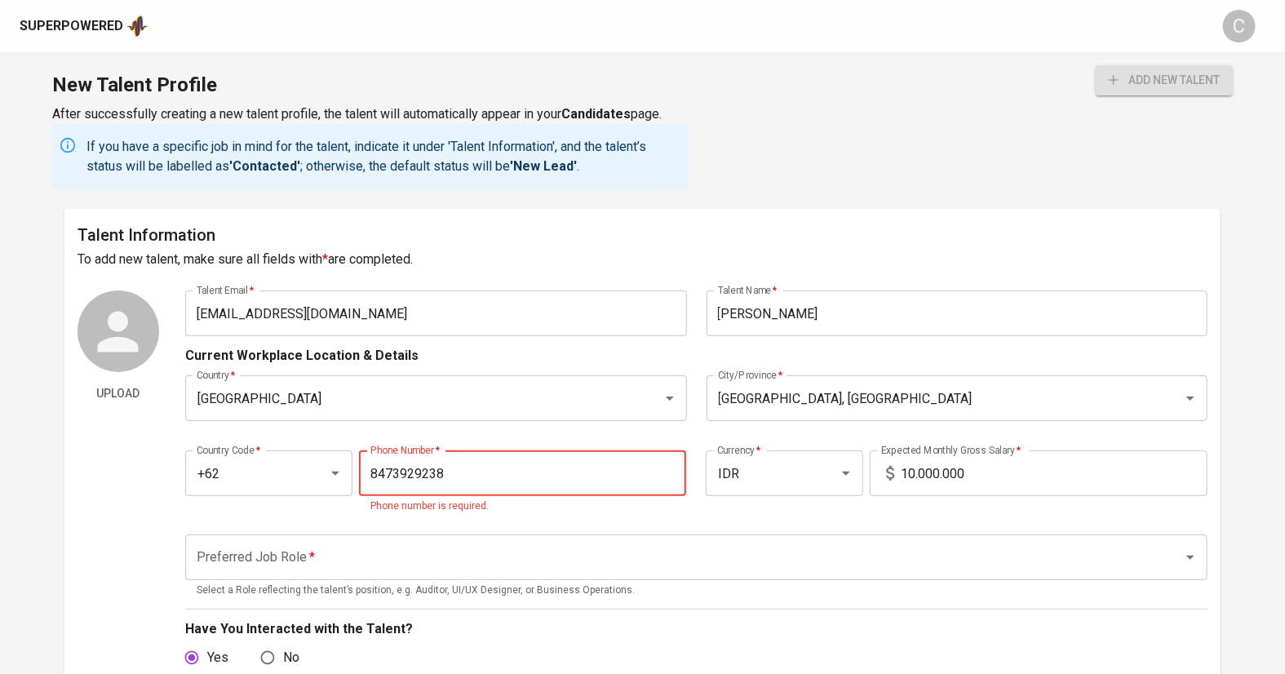
type input "8473929238"
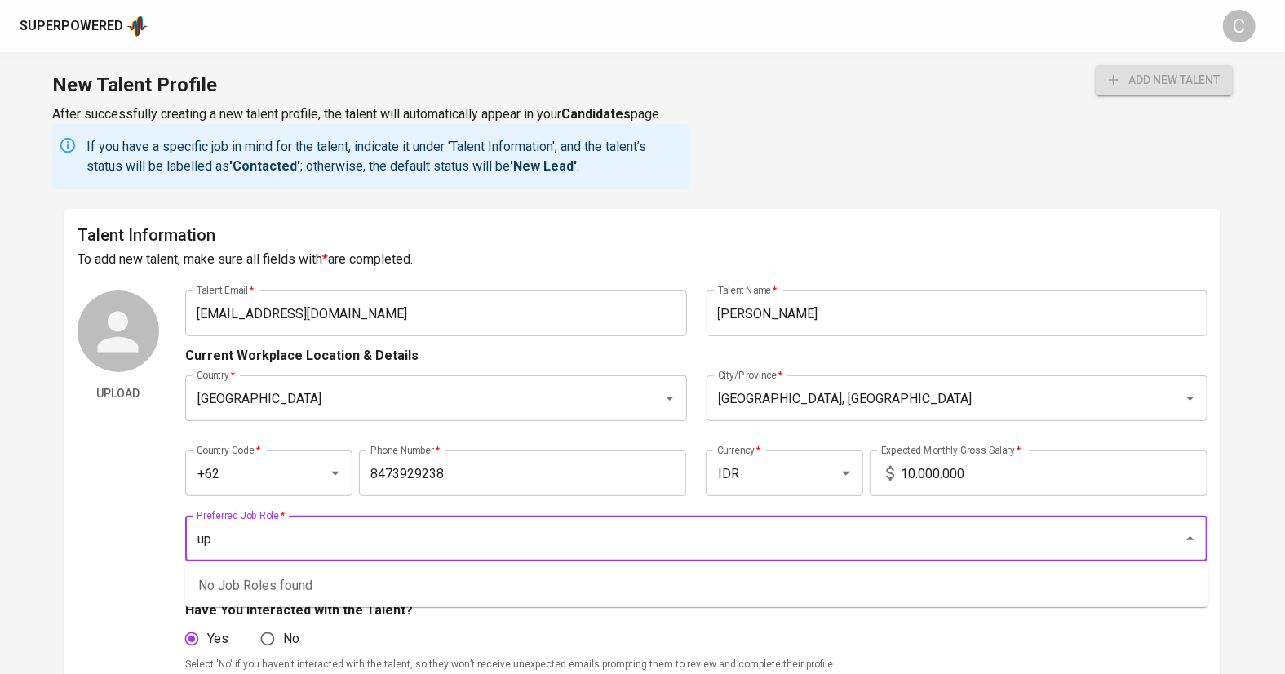
type input "u"
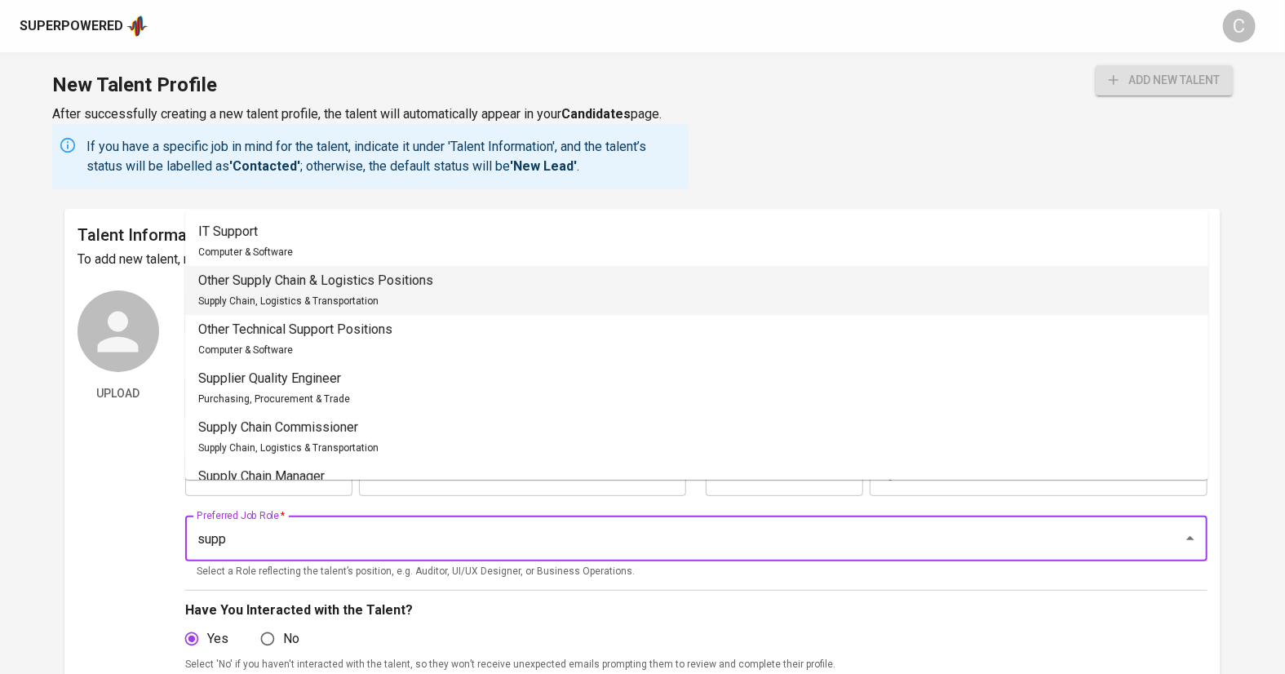
click at [310, 275] on p "Other Supply Chain & Logistics Positions" at bounding box center [315, 281] width 235 height 20
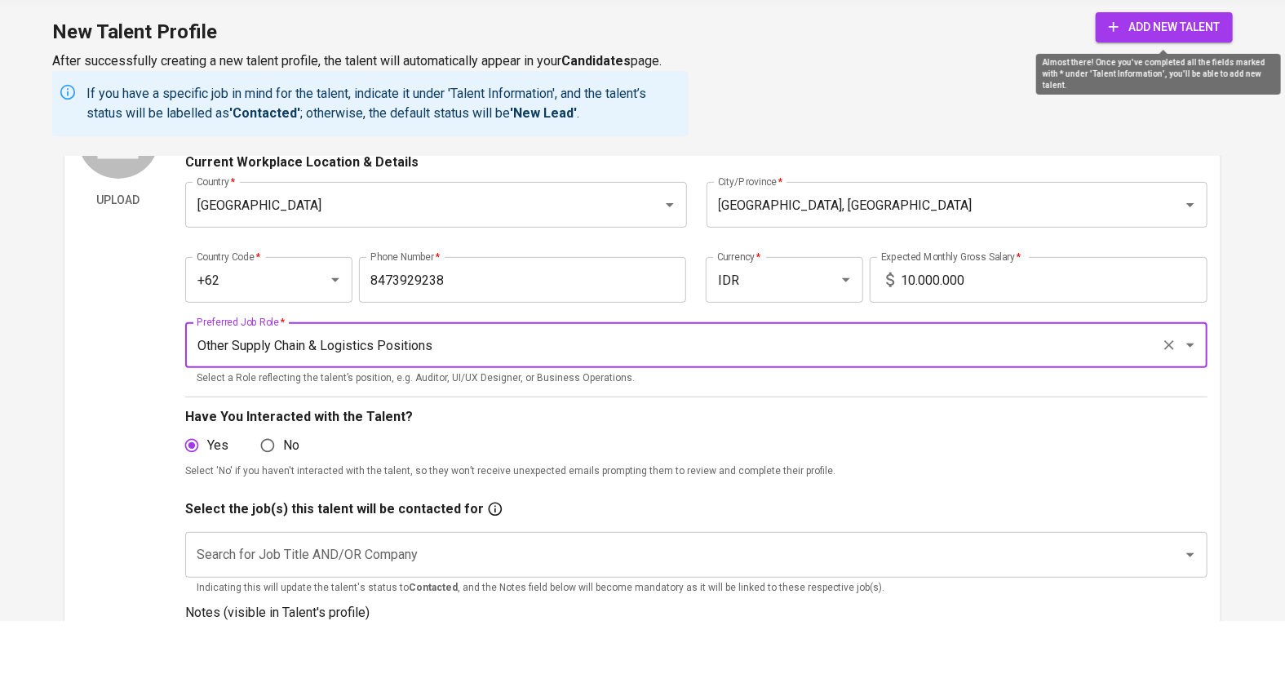
type input "Other Supply Chain & Logistics Positions"
click at [1165, 76] on span "add new talent" at bounding box center [1164, 80] width 111 height 20
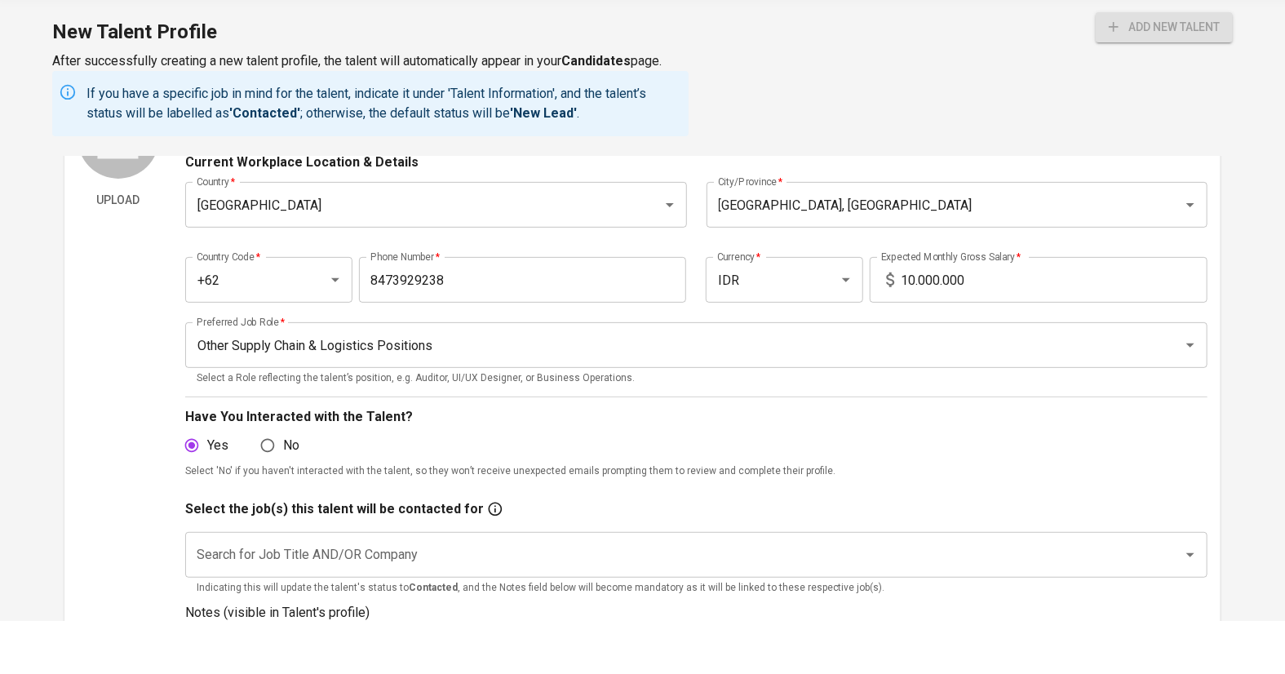
scroll to position [140, 0]
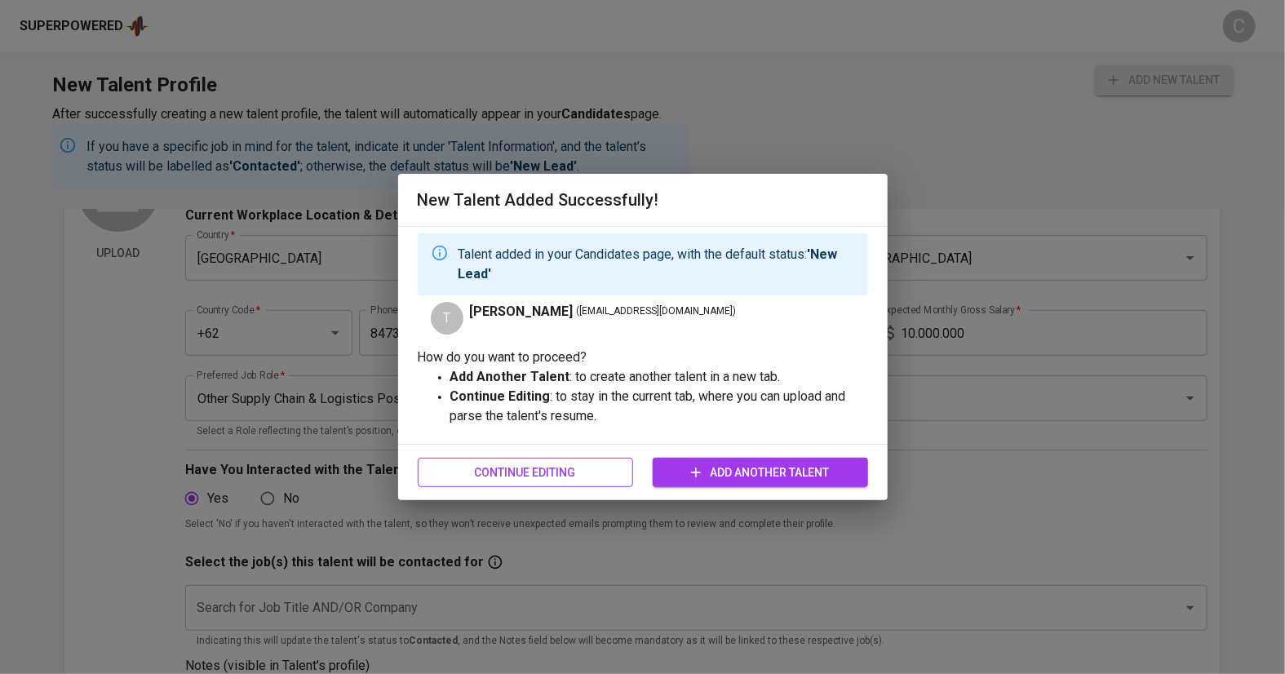
click at [553, 468] on span "Continue Editing" at bounding box center [525, 473] width 189 height 20
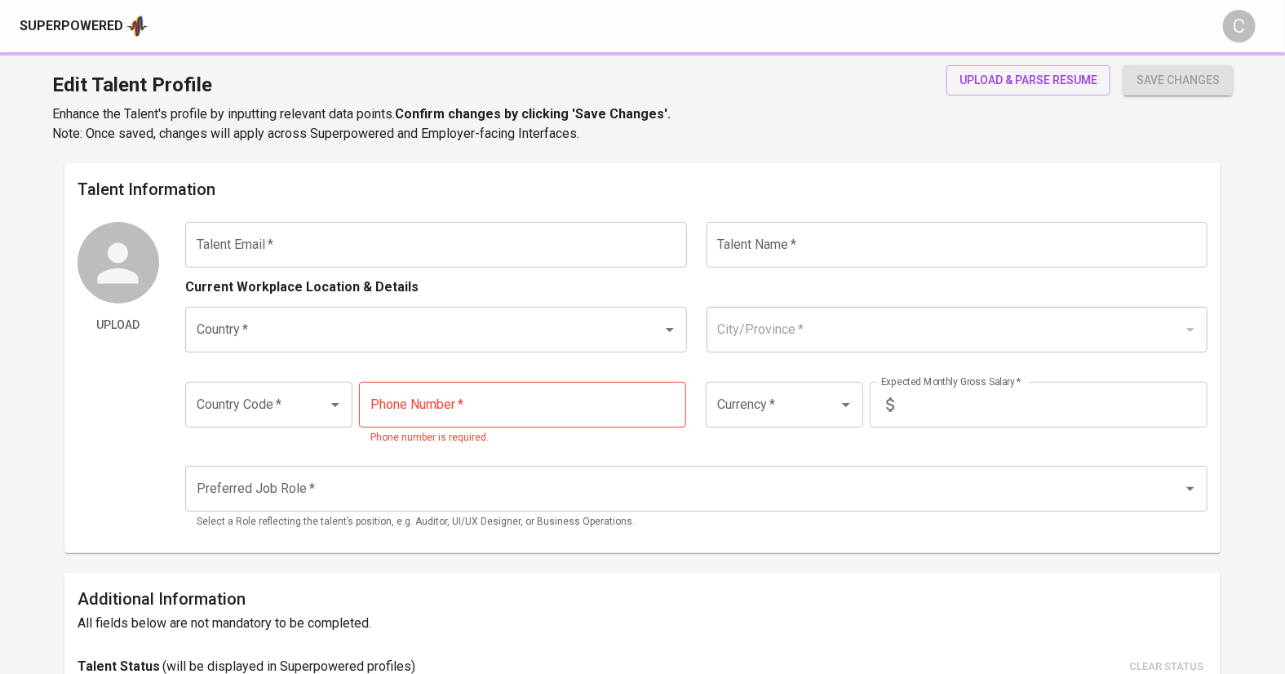
type input "tasyaamandaf@gmail.com"
type input "Tasya Amanda"
type input "Indonesia"
type input "Jakarta Utara, DKI Jakarta"
type input "+62"
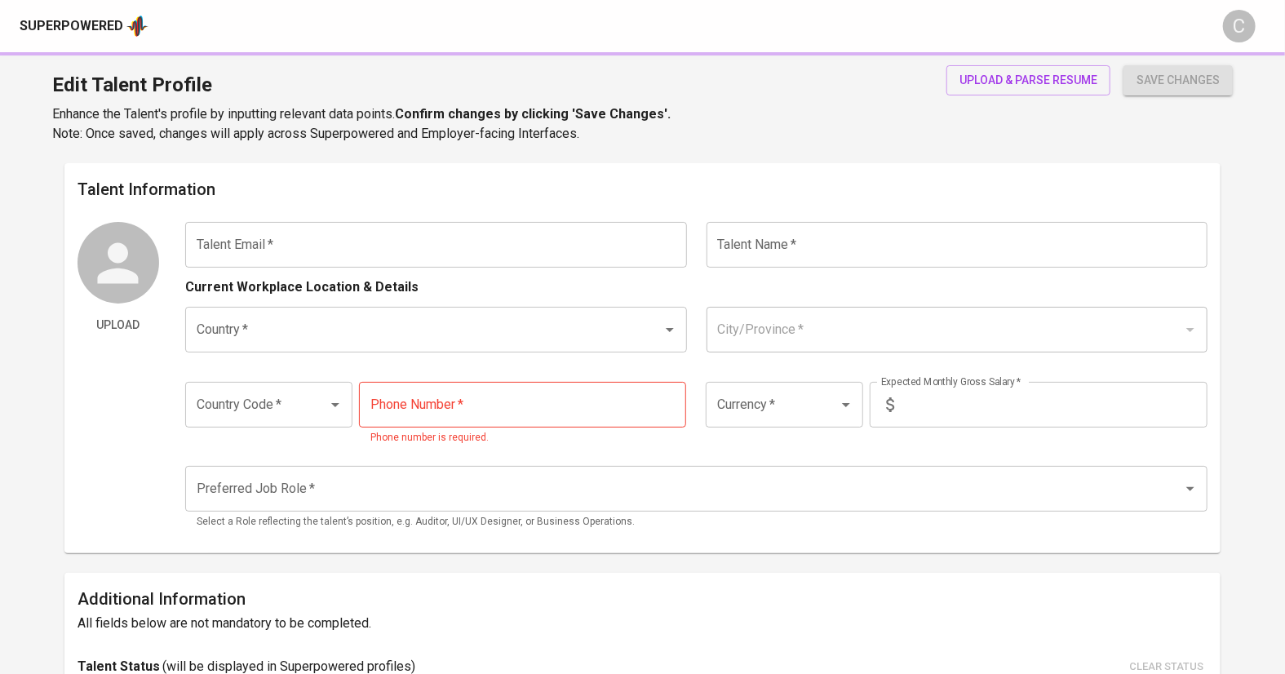
type input "8473929238"
type input "IDR"
type input "Other Supply Chain & Logistics Positions"
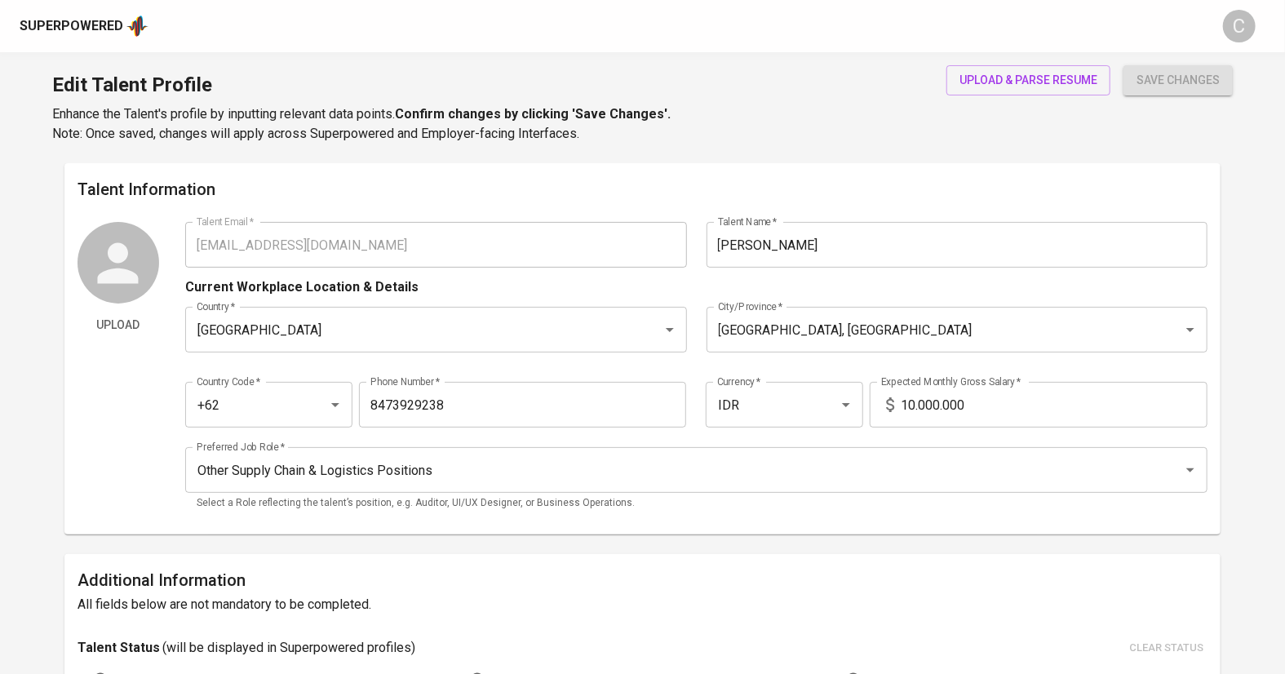
click at [82, 17] on div "Superpowered" at bounding box center [72, 26] width 104 height 19
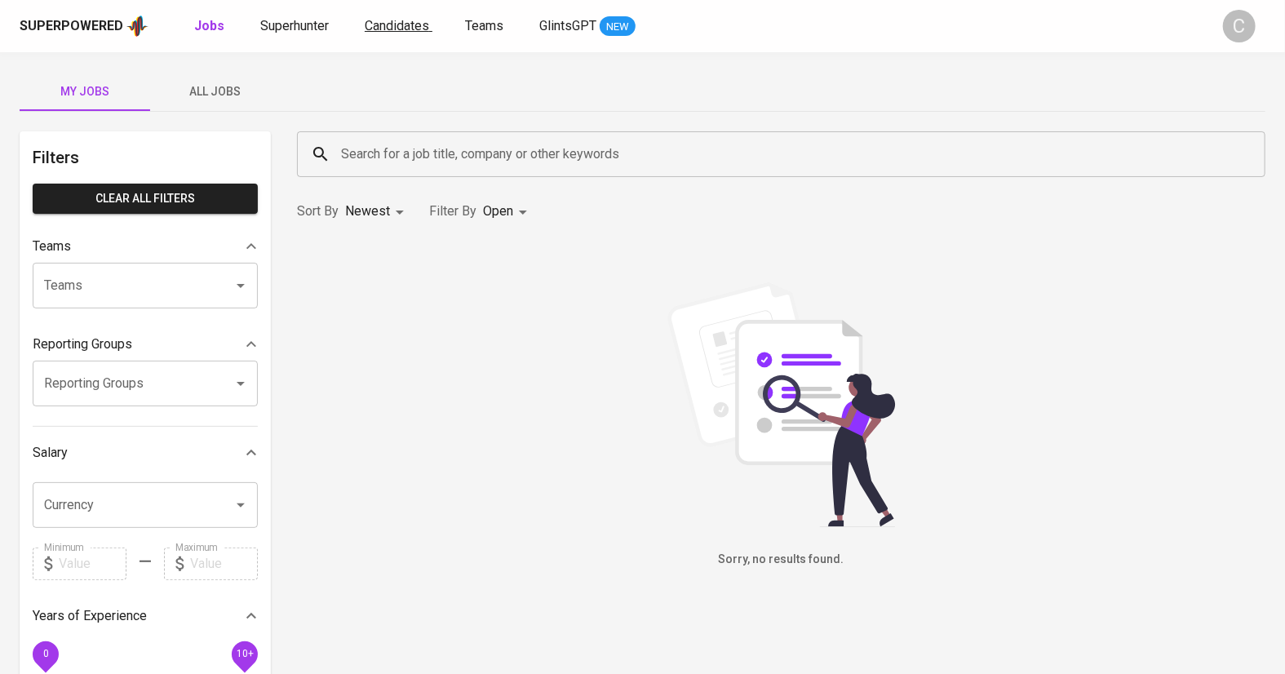
click at [384, 28] on span "Candidates" at bounding box center [397, 26] width 64 height 16
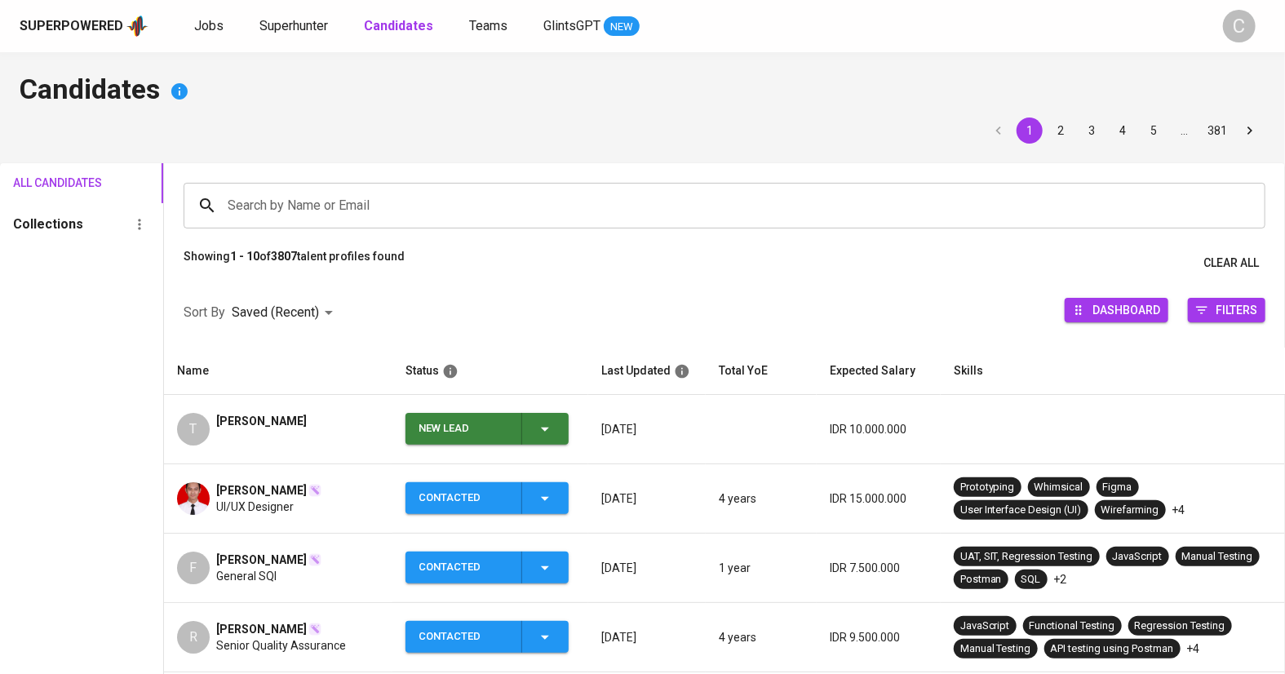
click at [553, 427] on icon "button" at bounding box center [545, 429] width 20 height 20
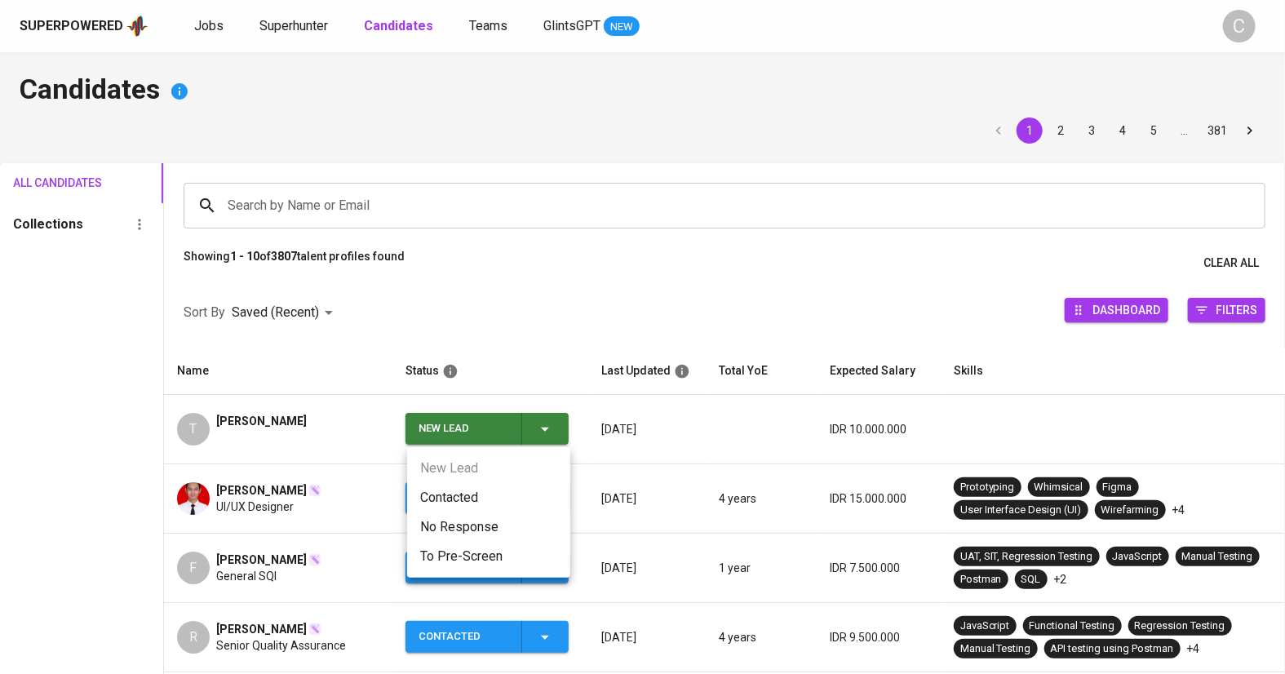
click at [464, 499] on li "Contacted" at bounding box center [488, 497] width 163 height 29
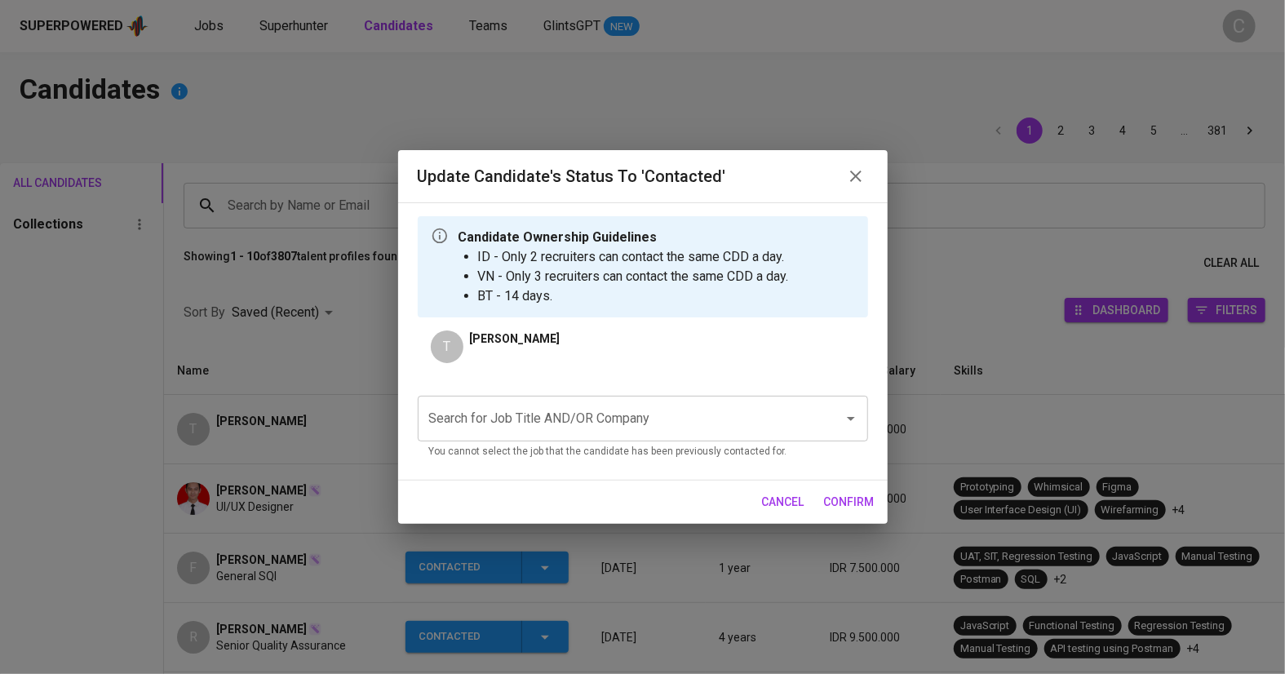
click at [498, 423] on input "Search for Job Title AND/OR Company" at bounding box center [620, 418] width 390 height 31
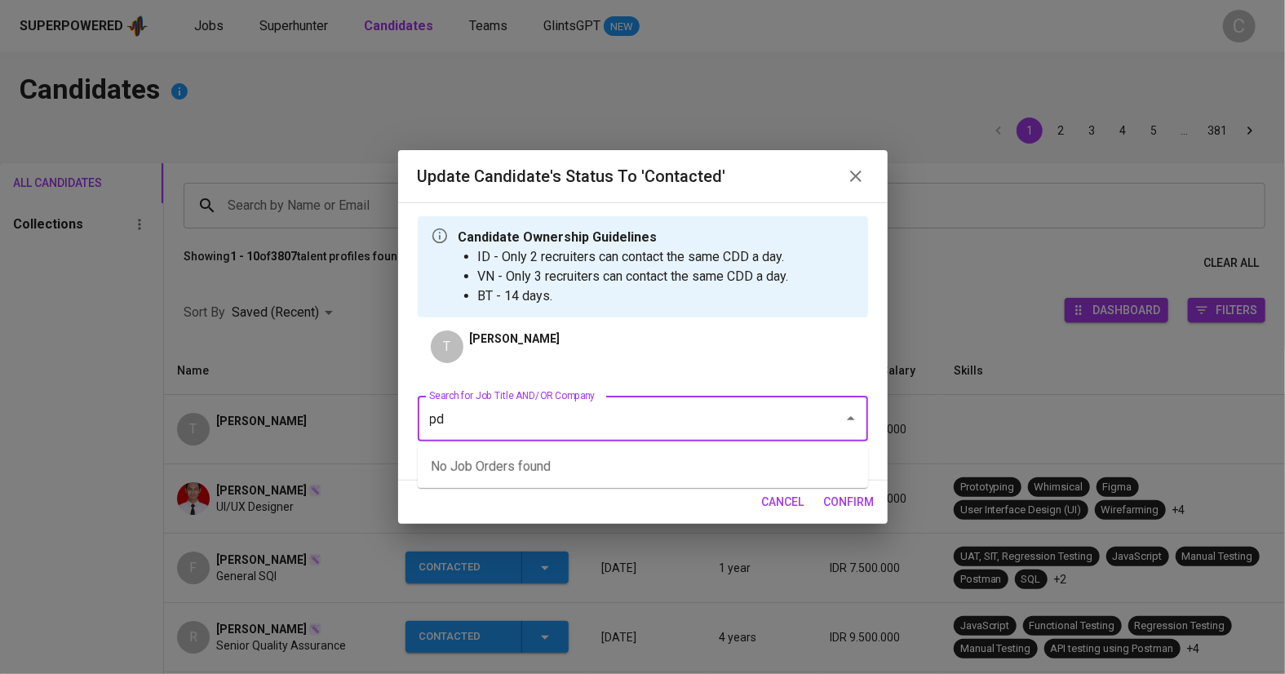
type input "p"
click at [534, 474] on li "Supply Chain Coordinators (2 headcount) (PDS International Pte Ltd)" at bounding box center [643, 466] width 450 height 29
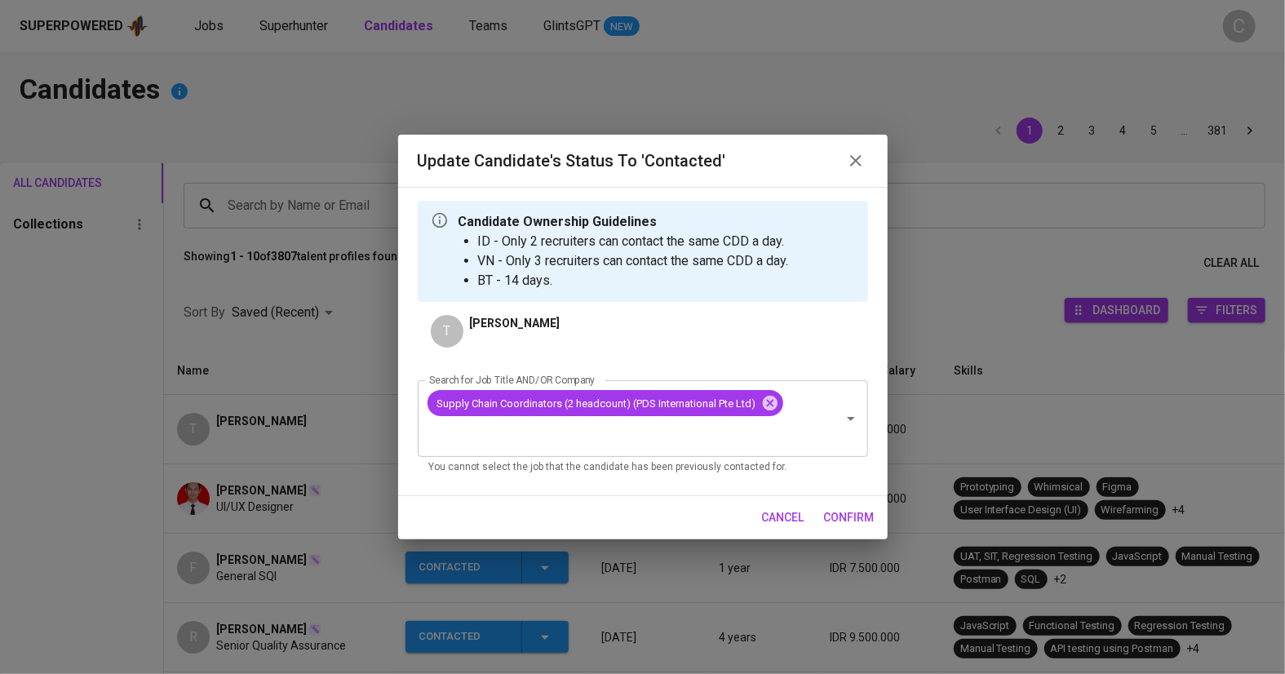
click at [849, 514] on span "confirm" at bounding box center [849, 517] width 51 height 20
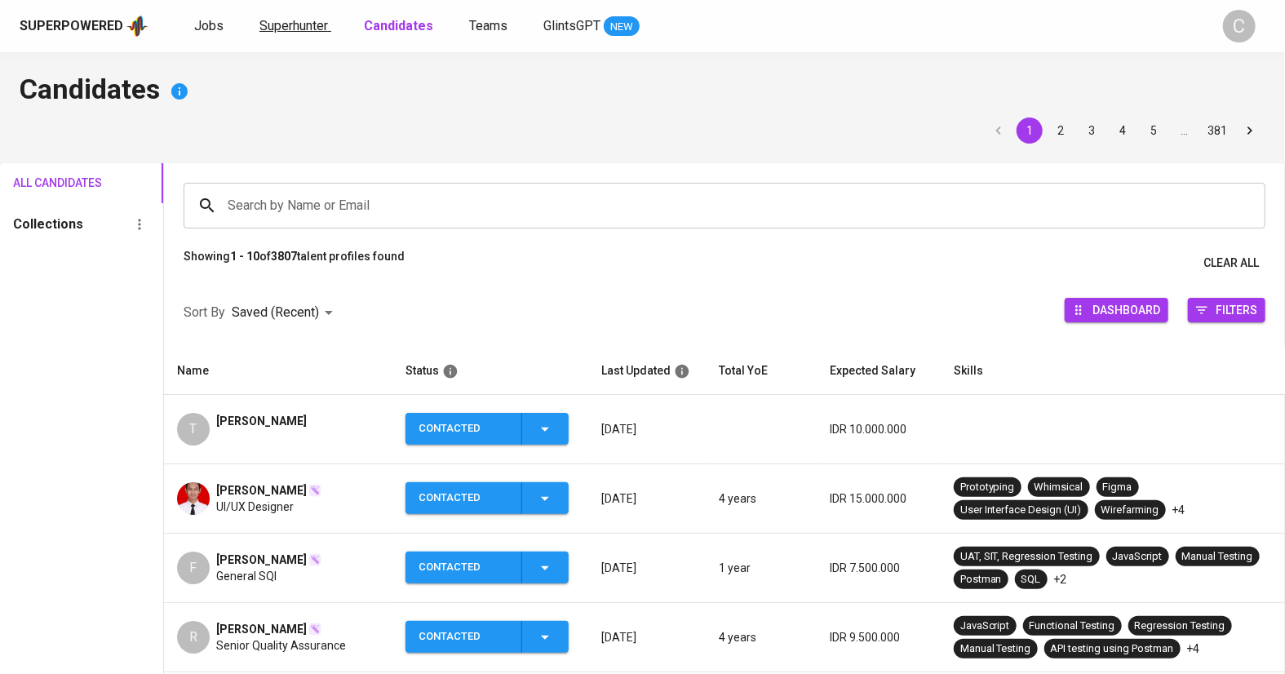
click at [286, 33] on link "Superhunter" at bounding box center [295, 26] width 72 height 20
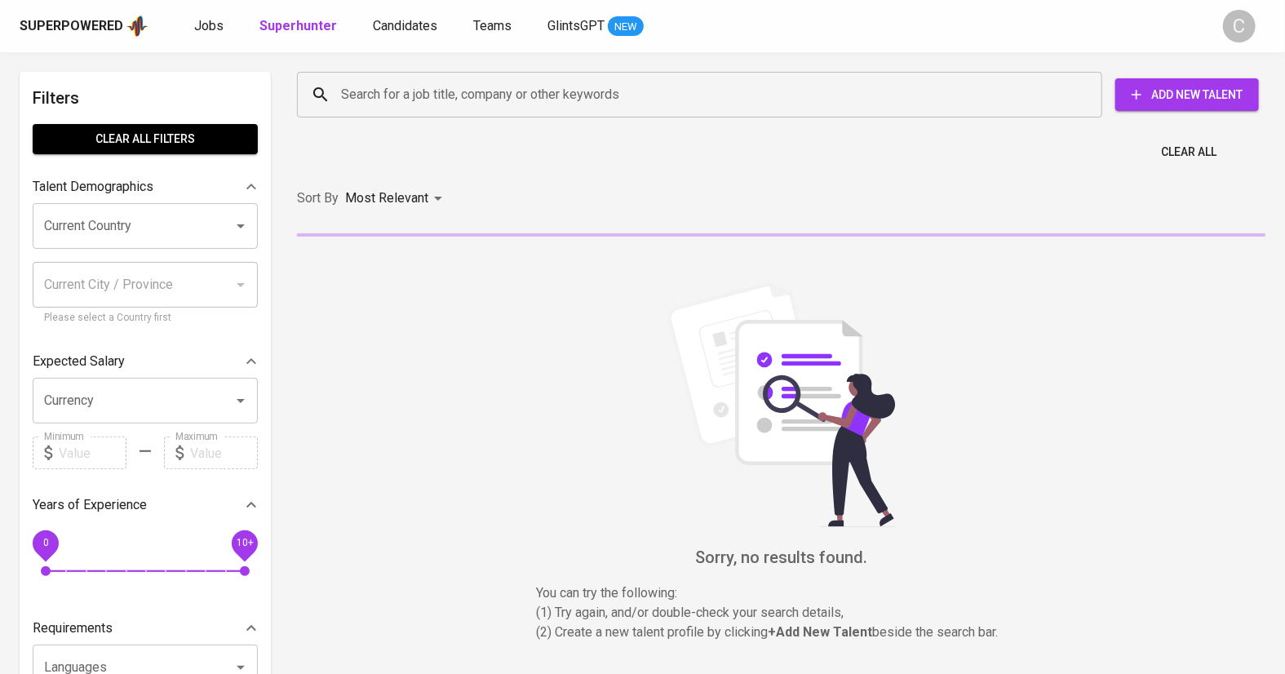
click at [403, 92] on input "Search for a job title, company or other keywords" at bounding box center [704, 94] width 734 height 31
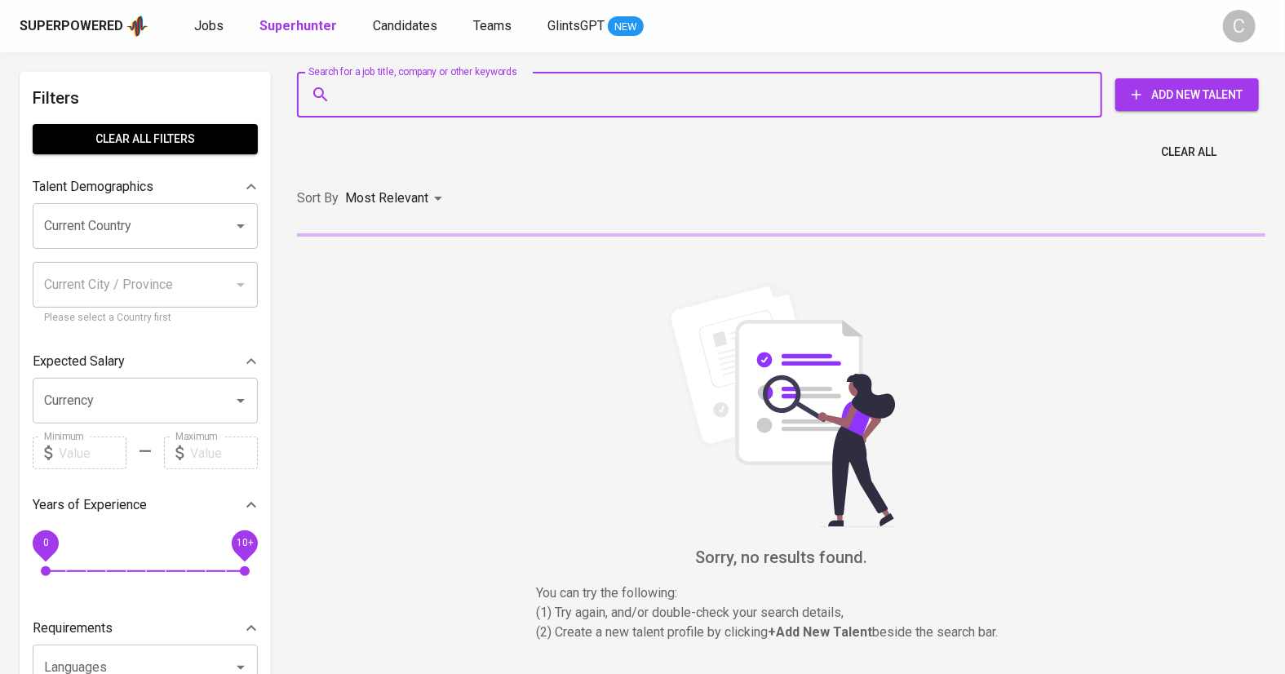
paste input "agung.perdana.tanjung@gmail.com"
type input "agung.perdana.tanjung@gmail.com"
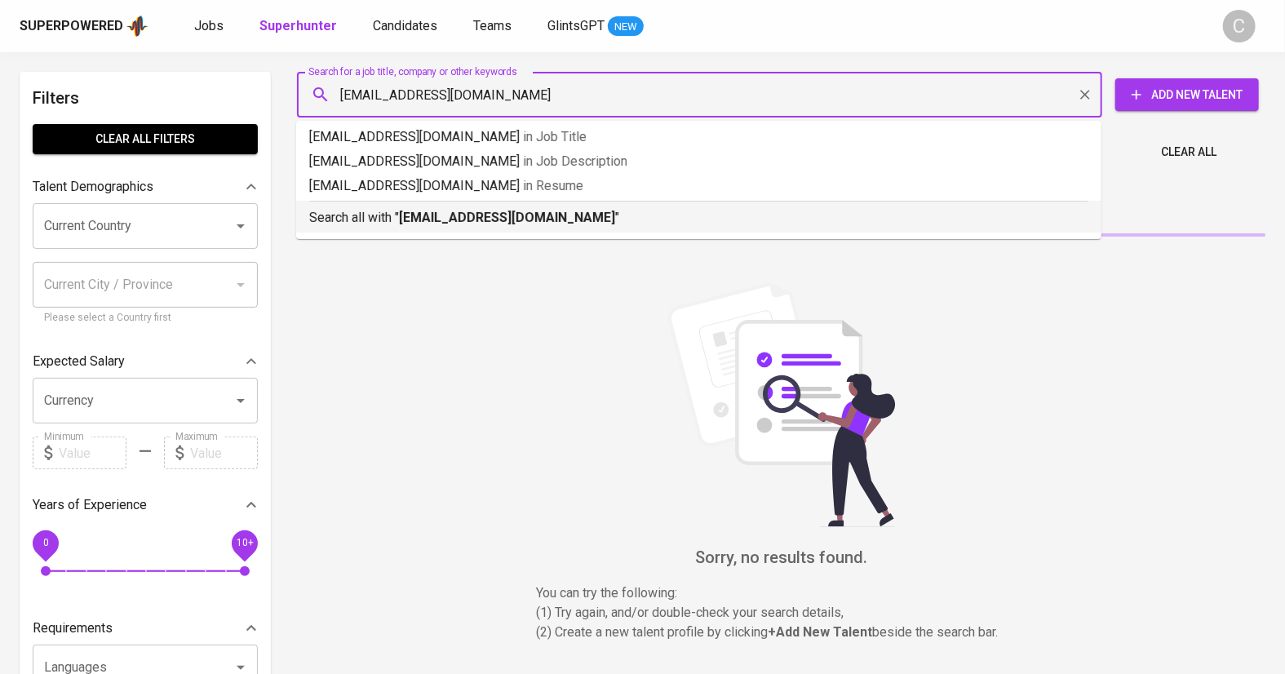
click at [479, 232] on li "Search all with " agung.perdana.tanjung@gmail.com "" at bounding box center [698, 217] width 805 height 32
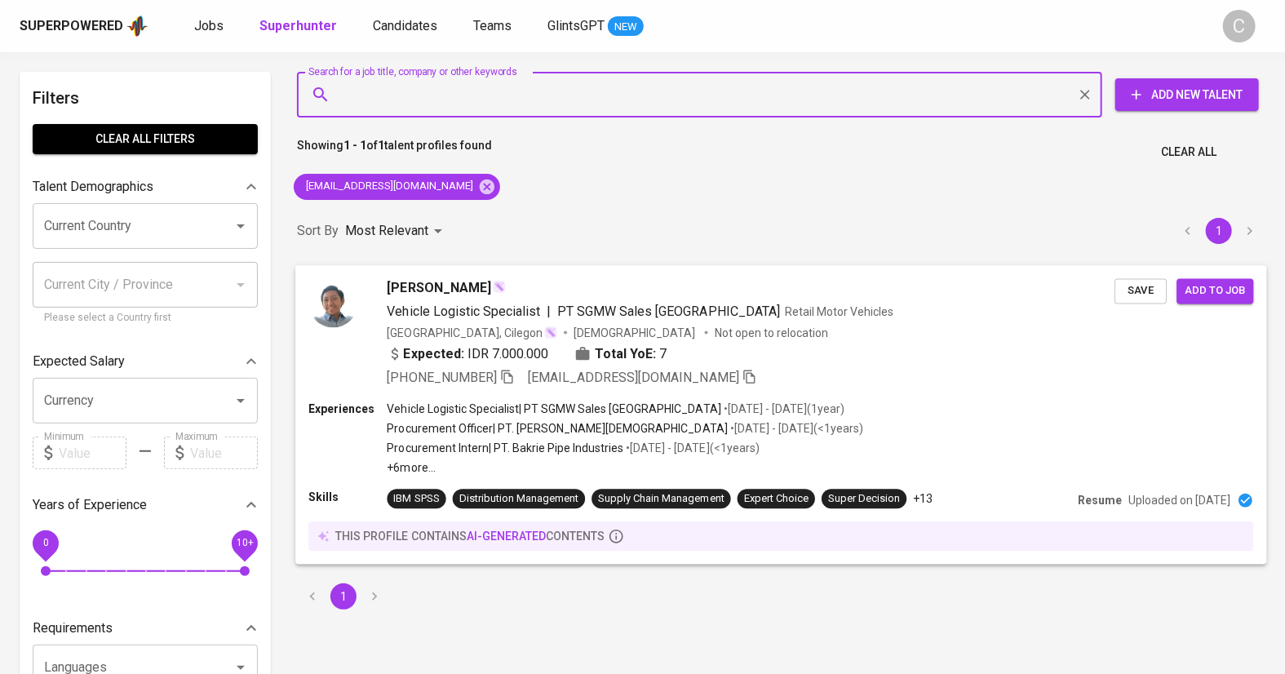
click at [1148, 292] on span "Save" at bounding box center [1141, 290] width 36 height 19
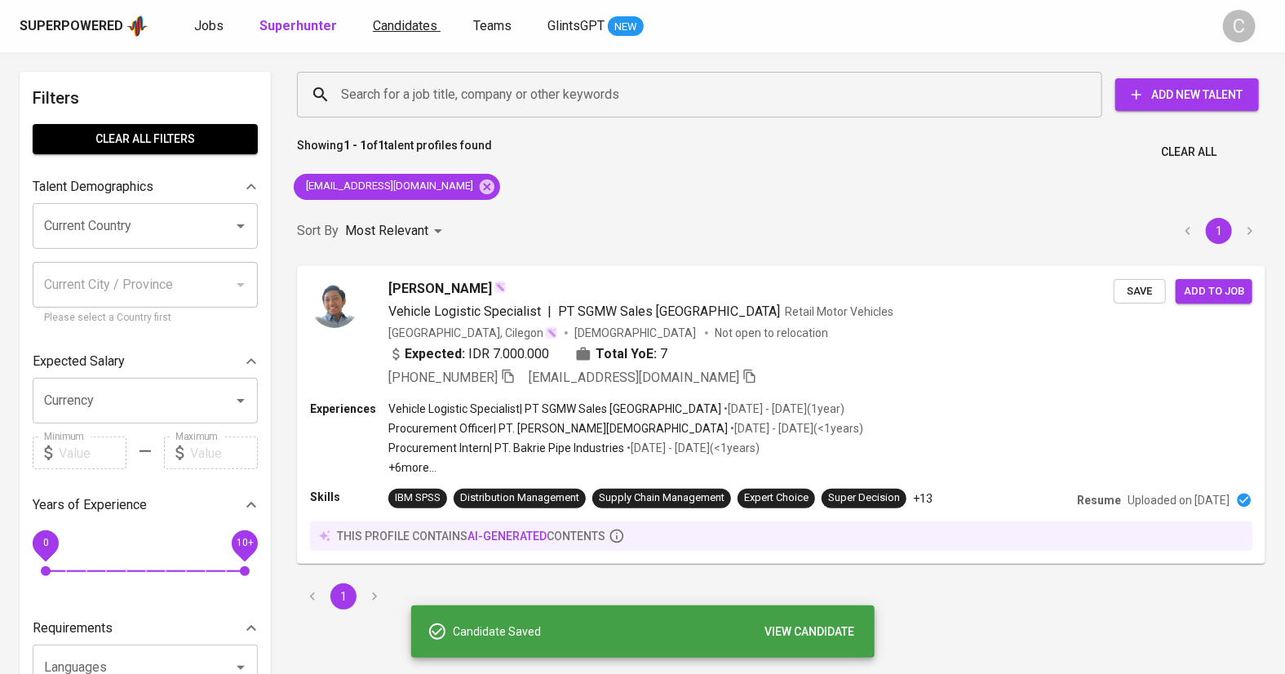
click at [398, 18] on span "Candidates" at bounding box center [405, 26] width 64 height 16
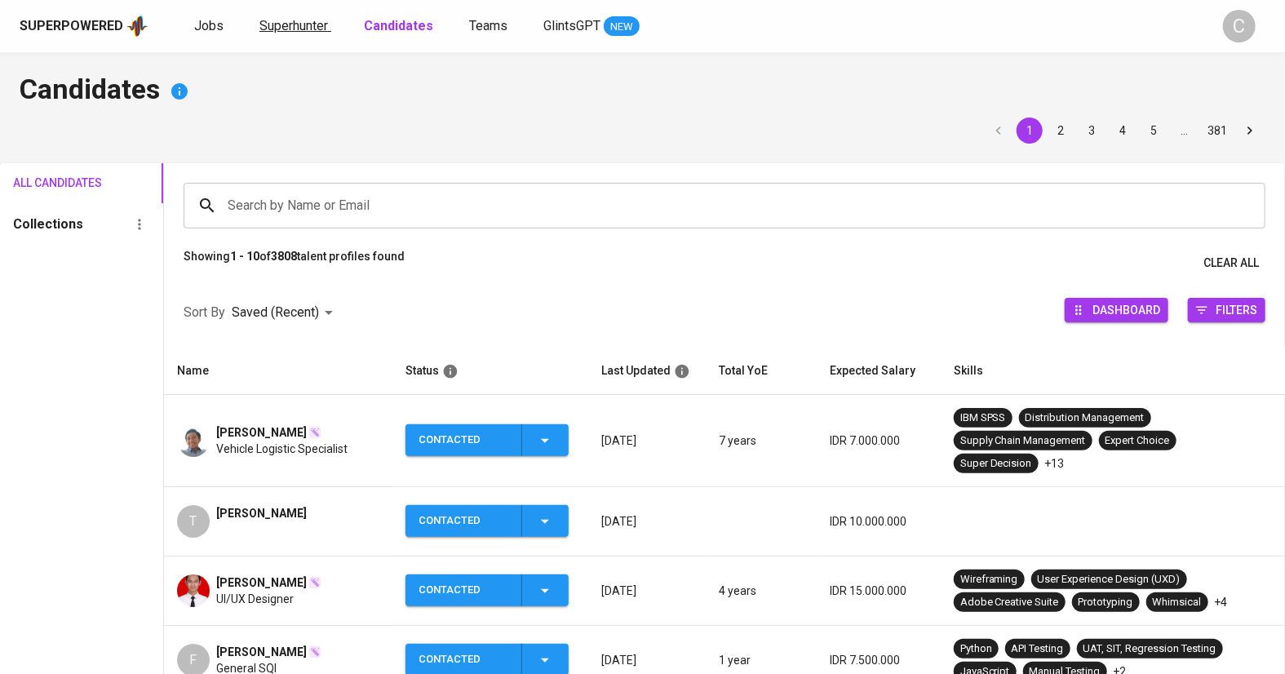
click at [296, 22] on span "Superhunter" at bounding box center [293, 26] width 69 height 16
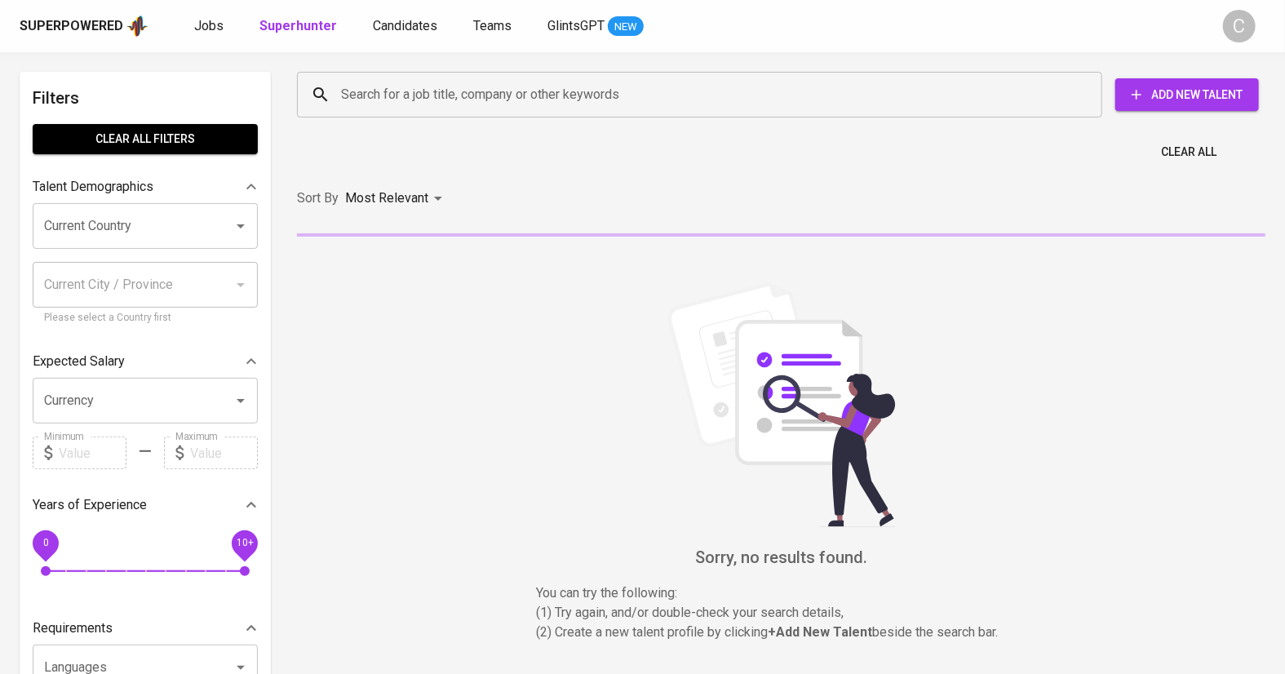
click at [383, 89] on input "Search for a job title, company or other keywords" at bounding box center [704, 94] width 734 height 31
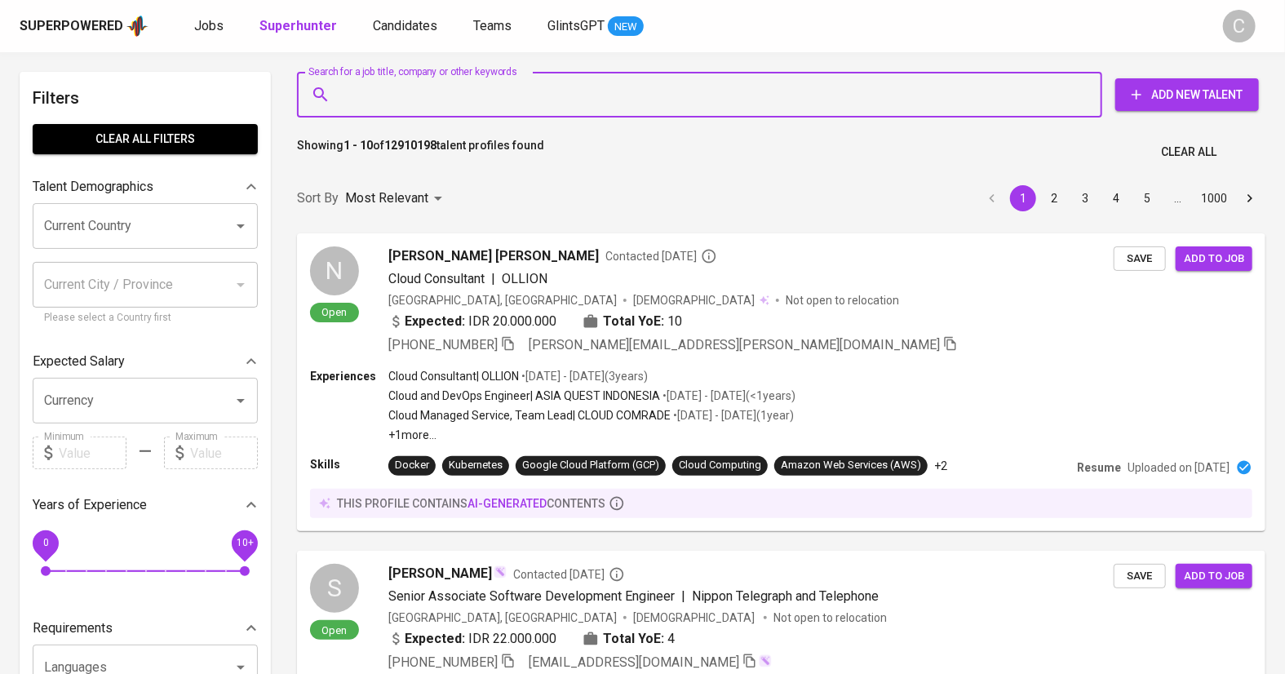
paste input "marisa.abednego.21.06@gmail.com"
type input "marisa.abednego.21.06@gmail.com"
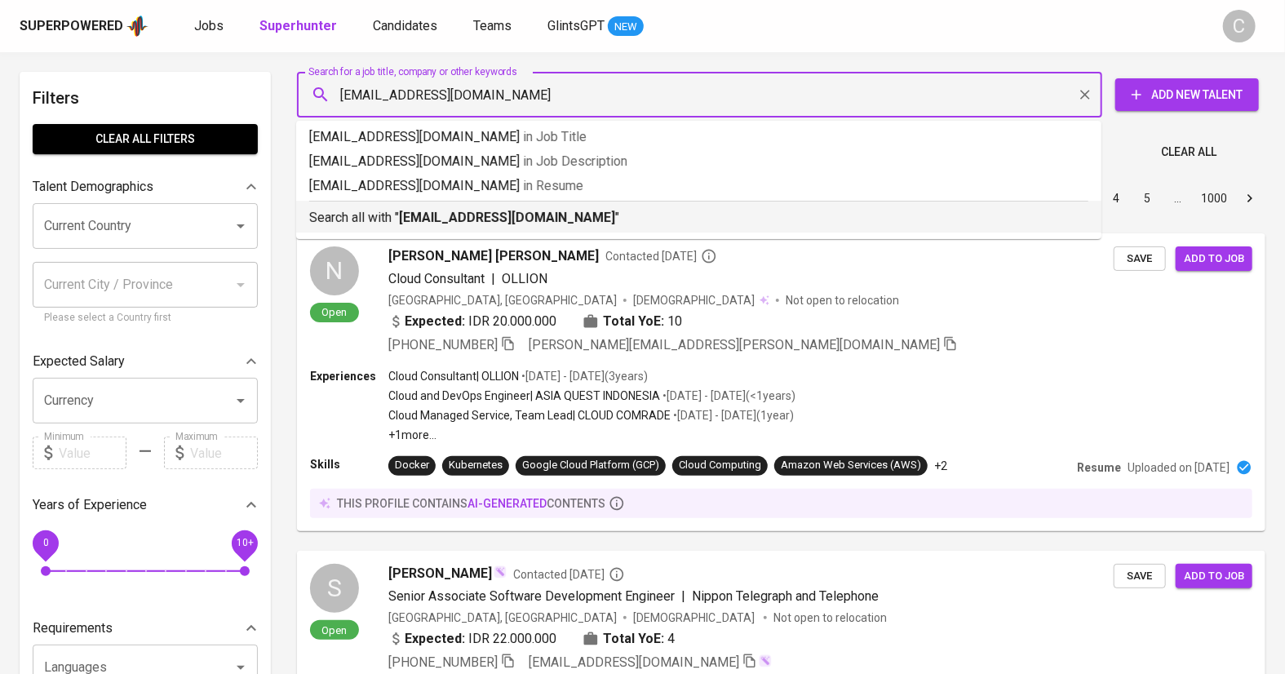
click at [422, 215] on b "marisa.abednego.21.06@gmail.com" at bounding box center [507, 218] width 216 height 16
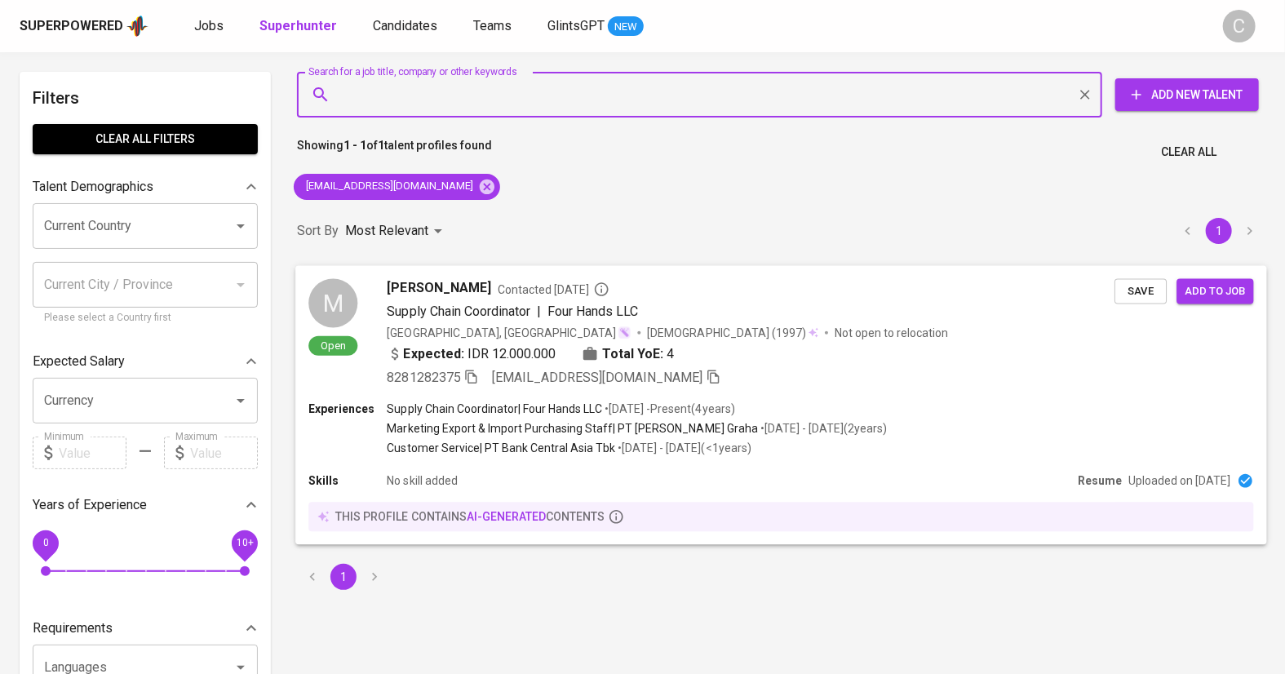
click at [946, 341] on div "Marisa Kusumarani Contacted 7 days ago Supply Chain Coordinator | Four Hands LL…" at bounding box center [752, 332] width 728 height 109
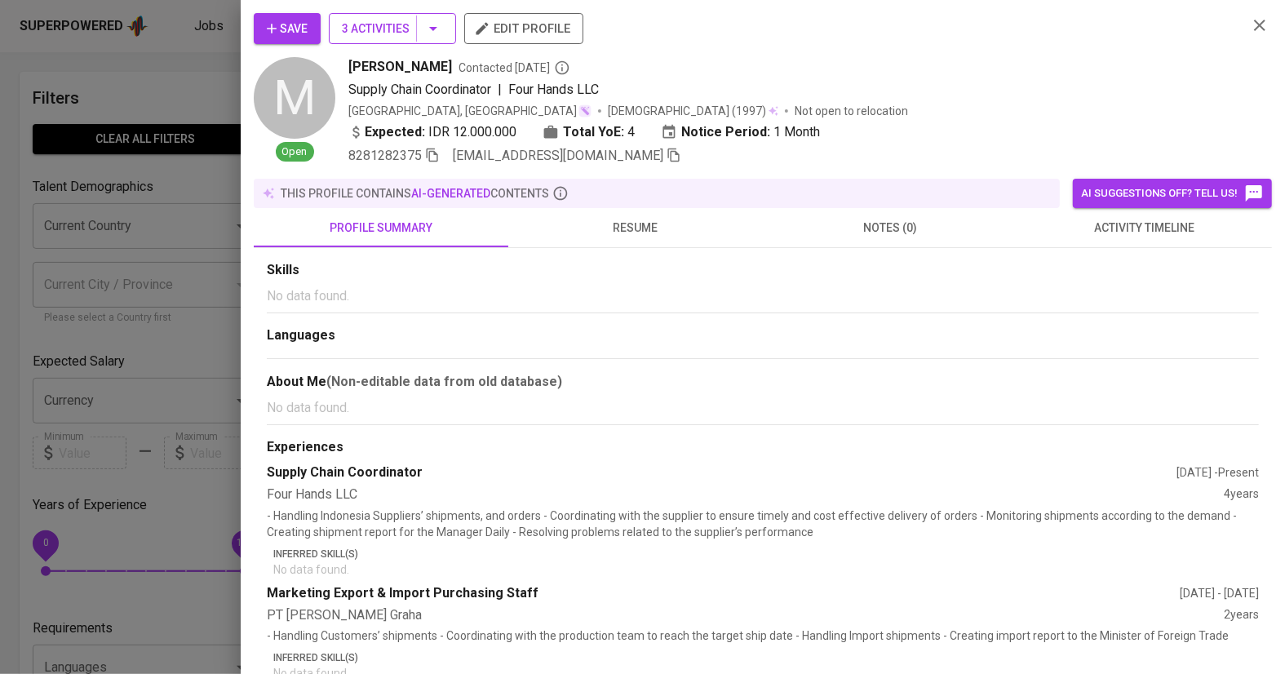
click at [425, 38] on button "3 Activities" at bounding box center [392, 28] width 127 height 31
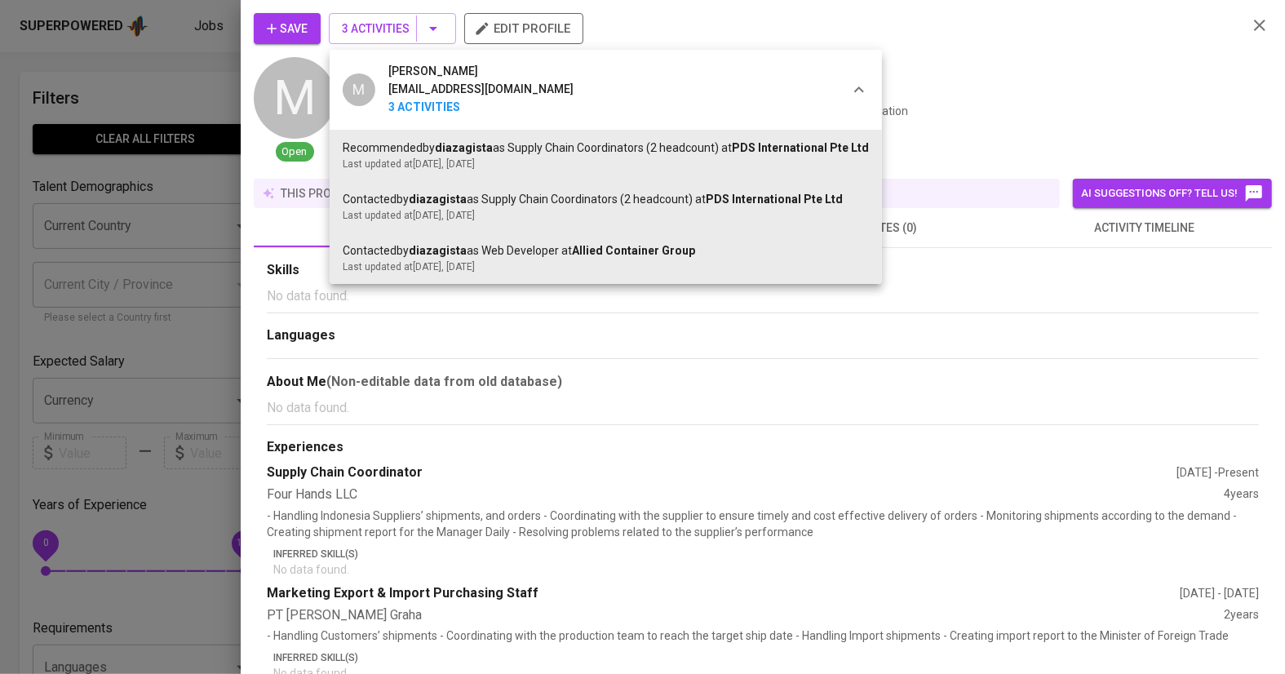
click at [201, 367] on div at bounding box center [642, 337] width 1285 height 674
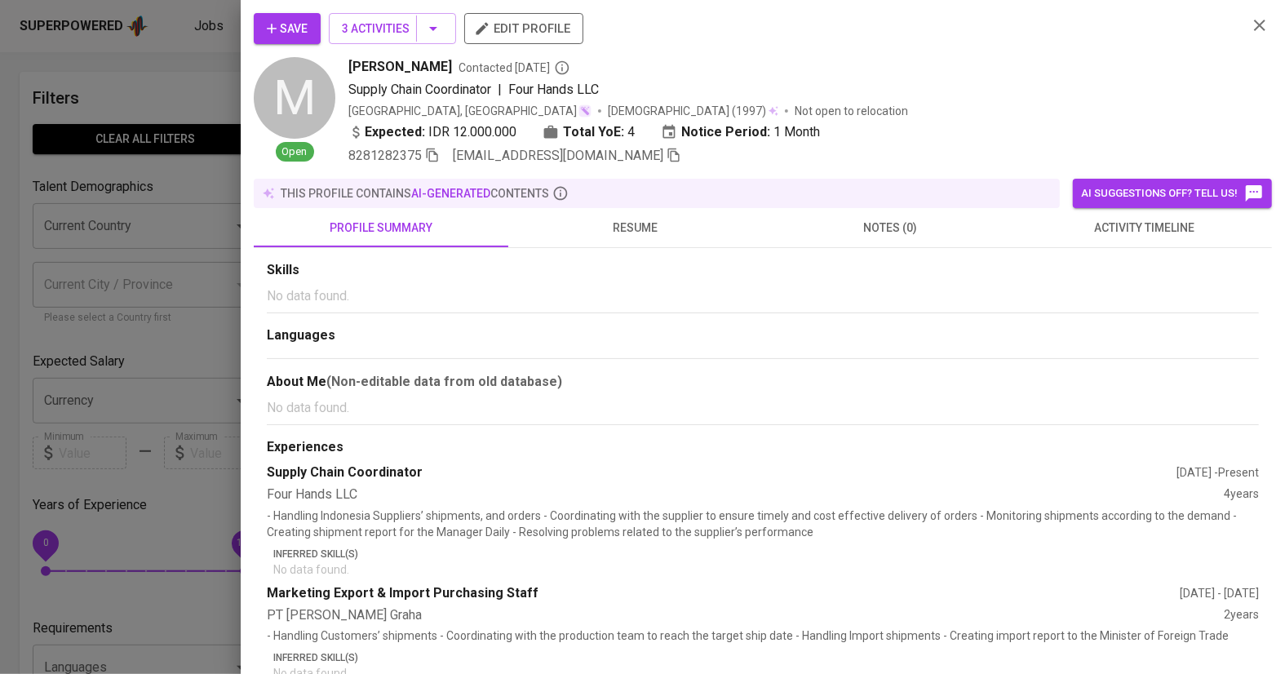
click at [211, 320] on div at bounding box center [642, 337] width 1285 height 674
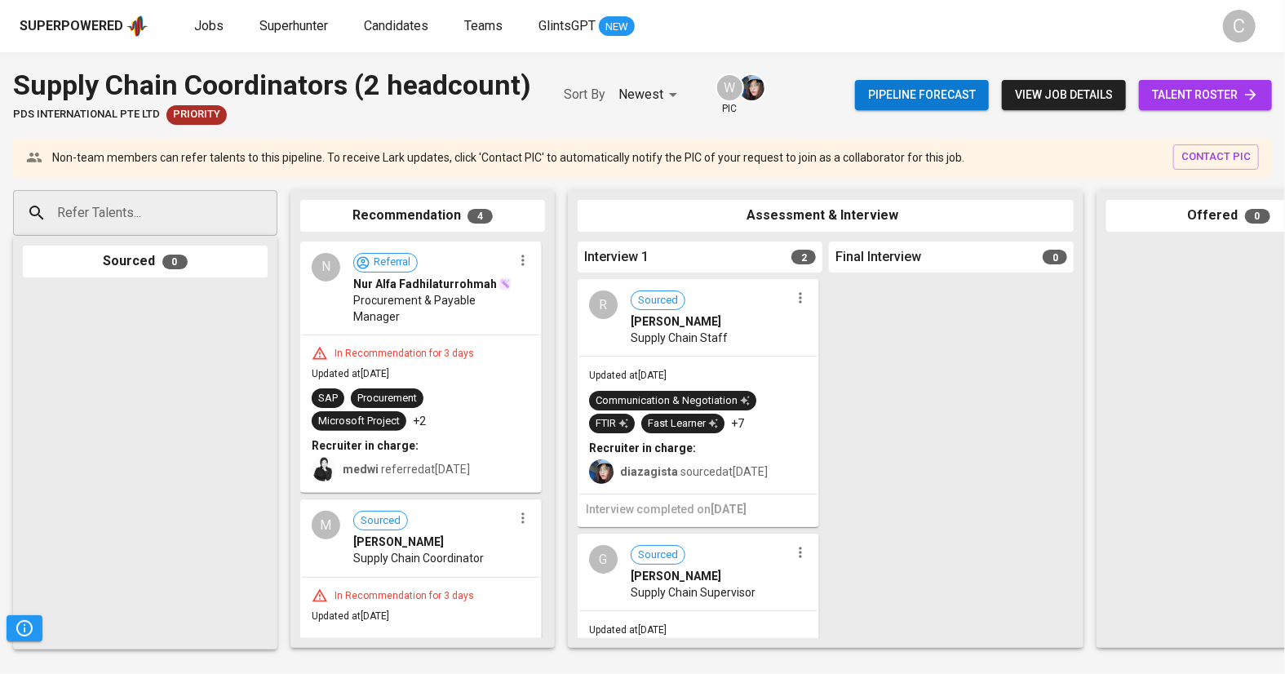
click at [1208, 101] on span "talent roster" at bounding box center [1205, 95] width 107 height 20
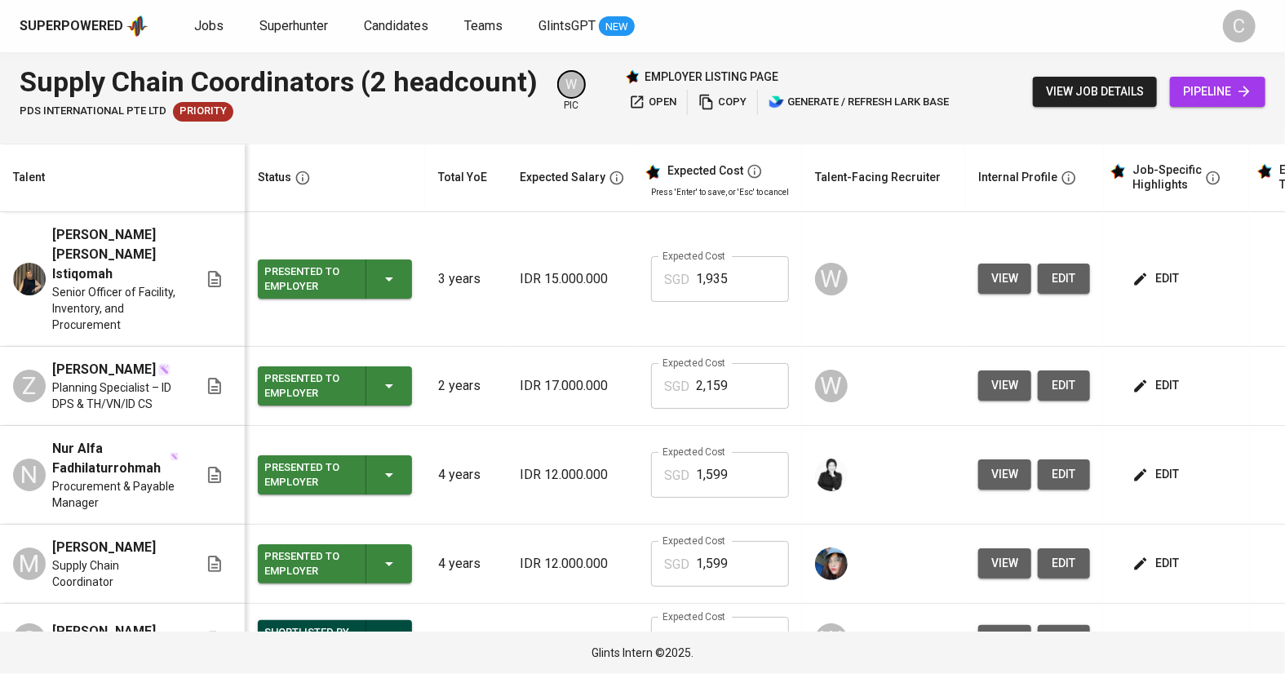
scroll to position [16, 0]
